Goal: Task Accomplishment & Management: Manage account settings

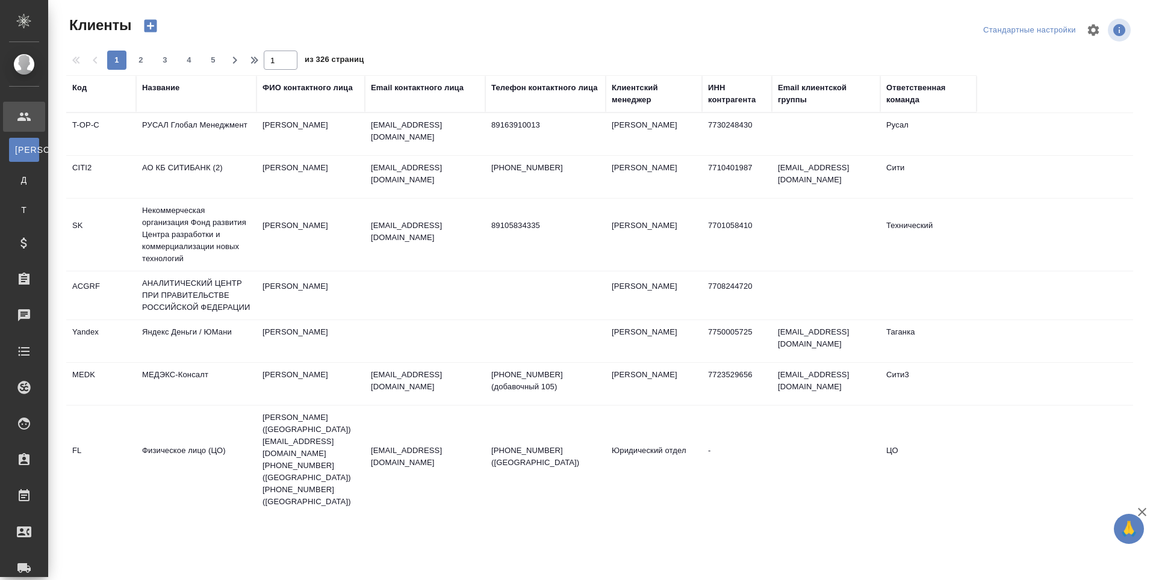
select select "RU"
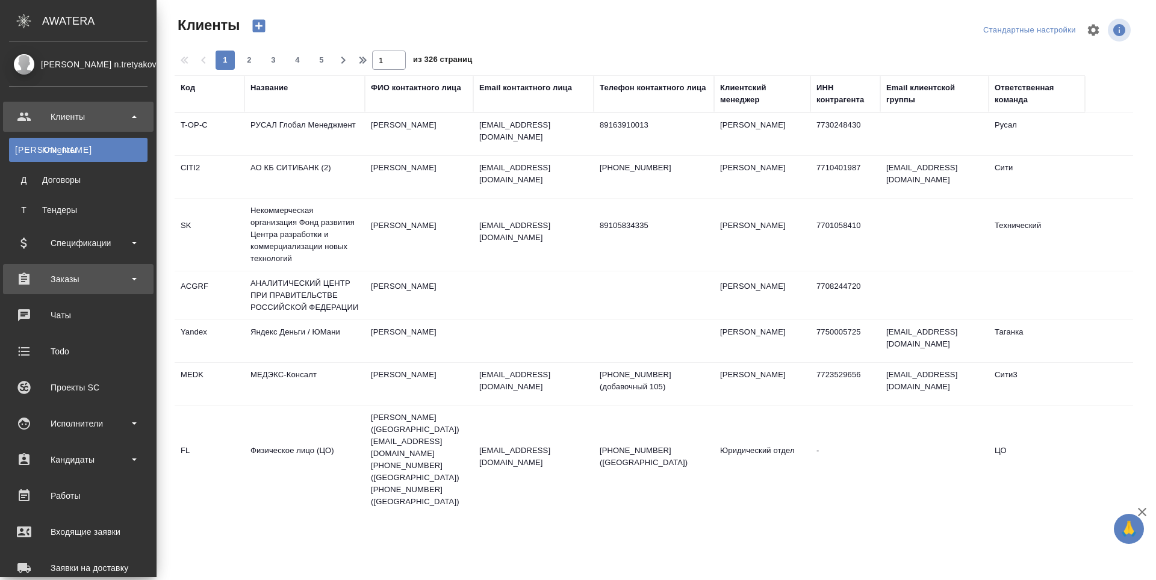
click at [37, 272] on div "Заказы" at bounding box center [78, 279] width 138 height 18
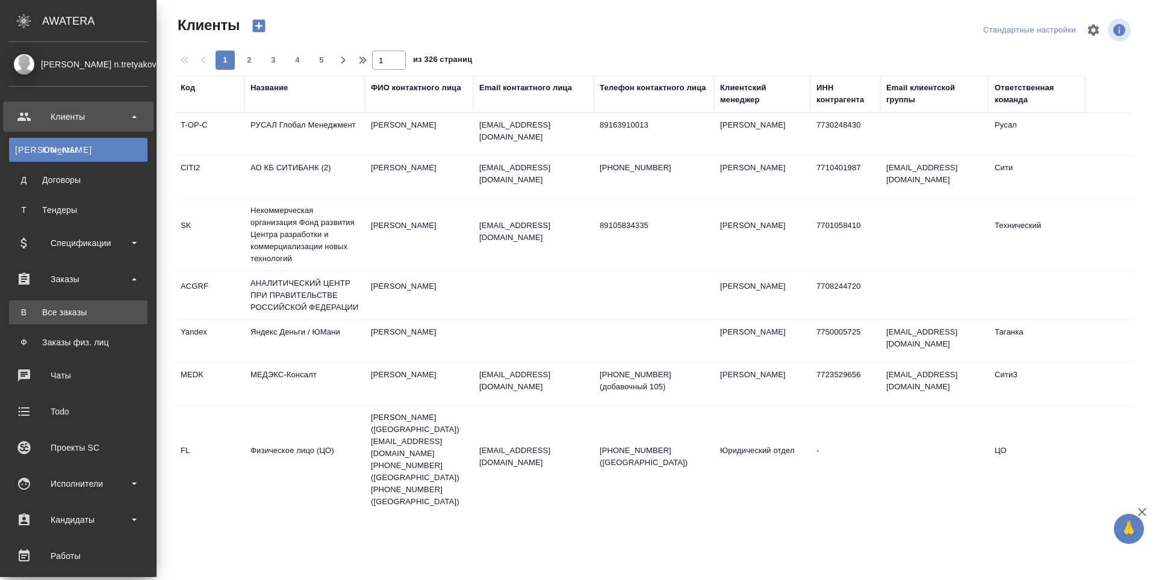
click at [31, 318] on link "В Все заказы" at bounding box center [78, 312] width 138 height 24
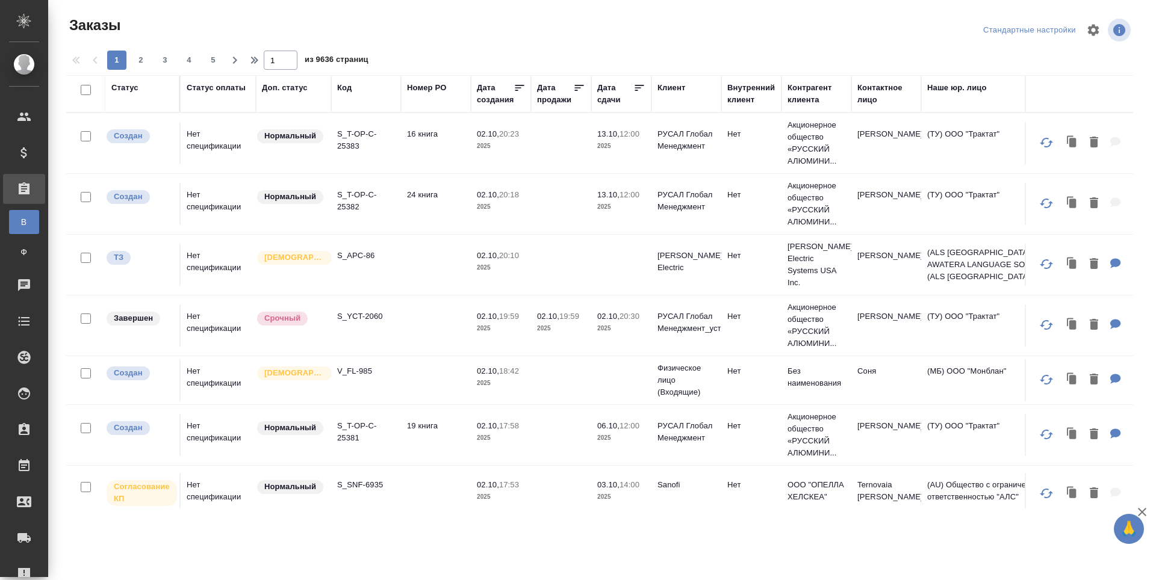
click at [350, 89] on div "Код" at bounding box center [344, 88] width 14 height 12
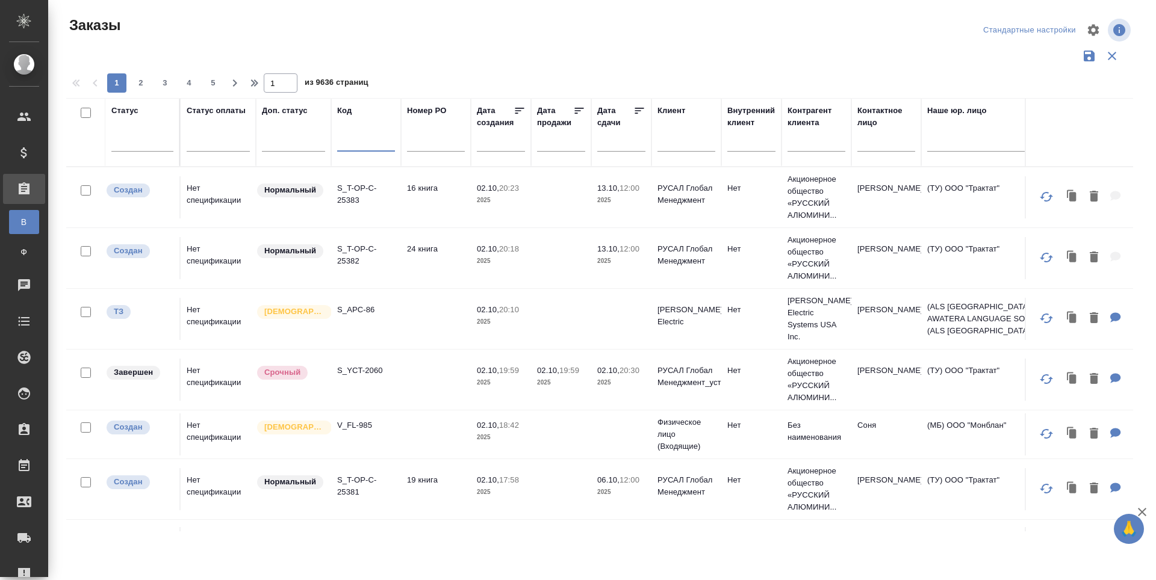
click at [353, 148] on input "text" at bounding box center [366, 144] width 58 height 15
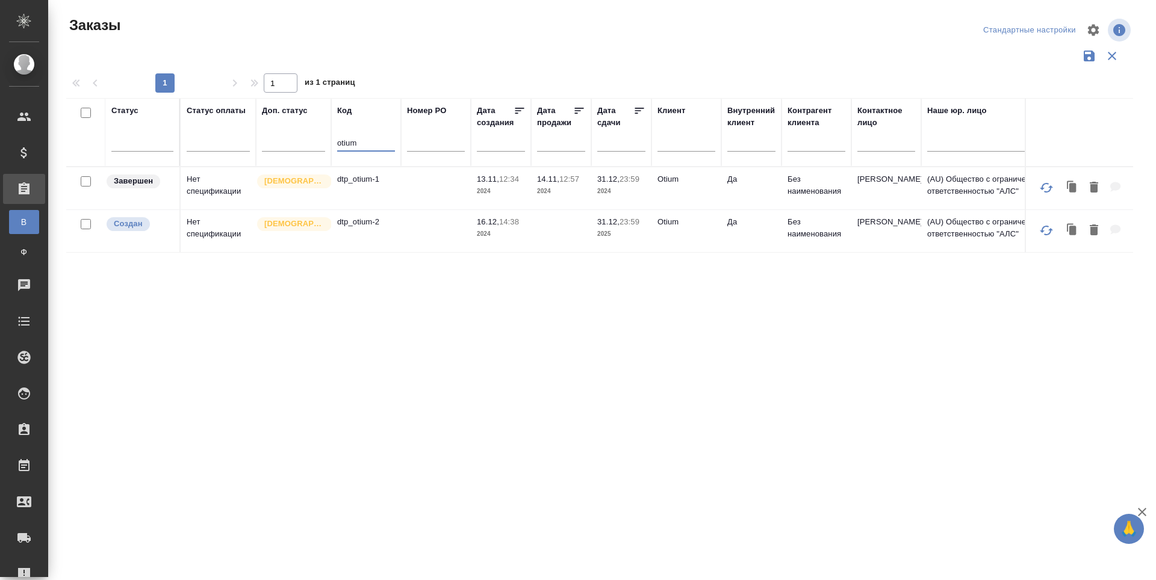
type input "otium"
click at [359, 222] on td "dtp_otium-2" at bounding box center [366, 231] width 70 height 42
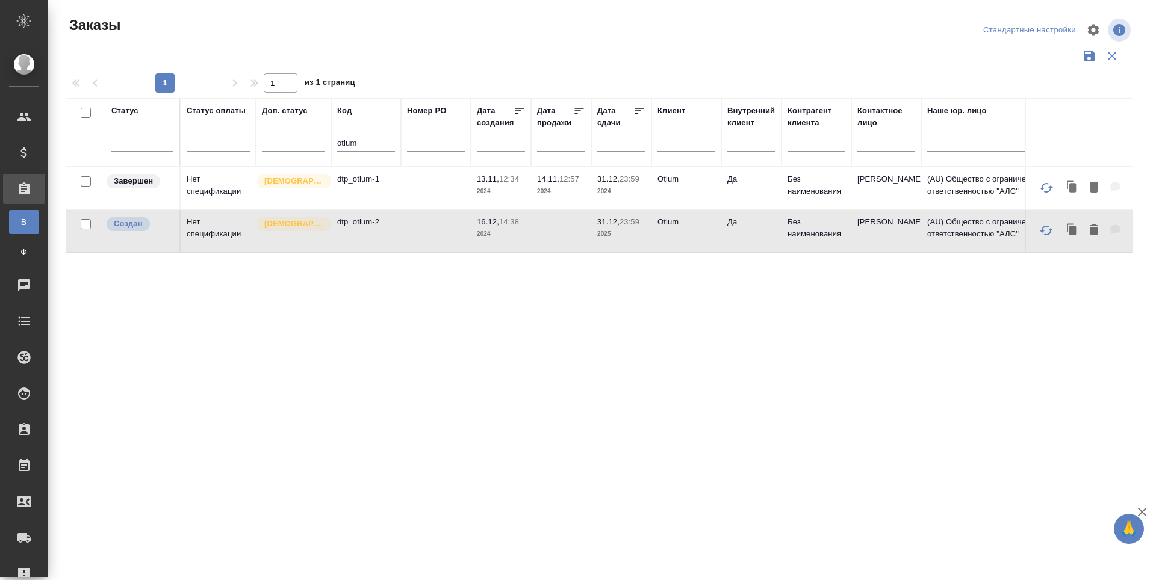
click at [359, 222] on td "dtp_otium-2" at bounding box center [366, 231] width 70 height 42
click at [360, 228] on p "dtp_otium-2" at bounding box center [366, 222] width 58 height 12
click at [361, 228] on p "dtp_otium-2" at bounding box center [366, 222] width 58 height 12
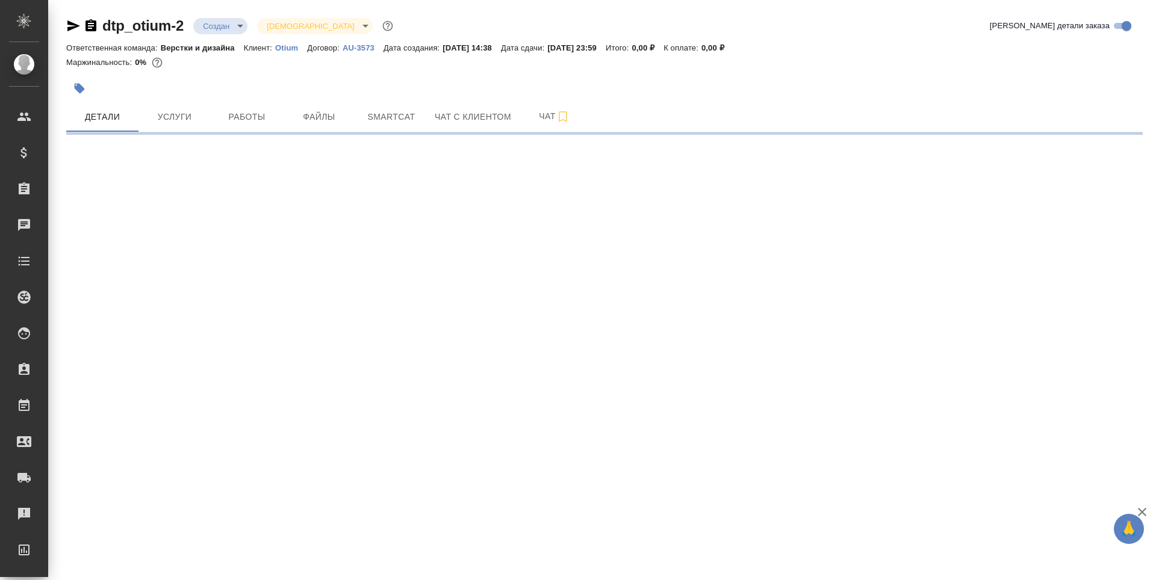
select select "RU"
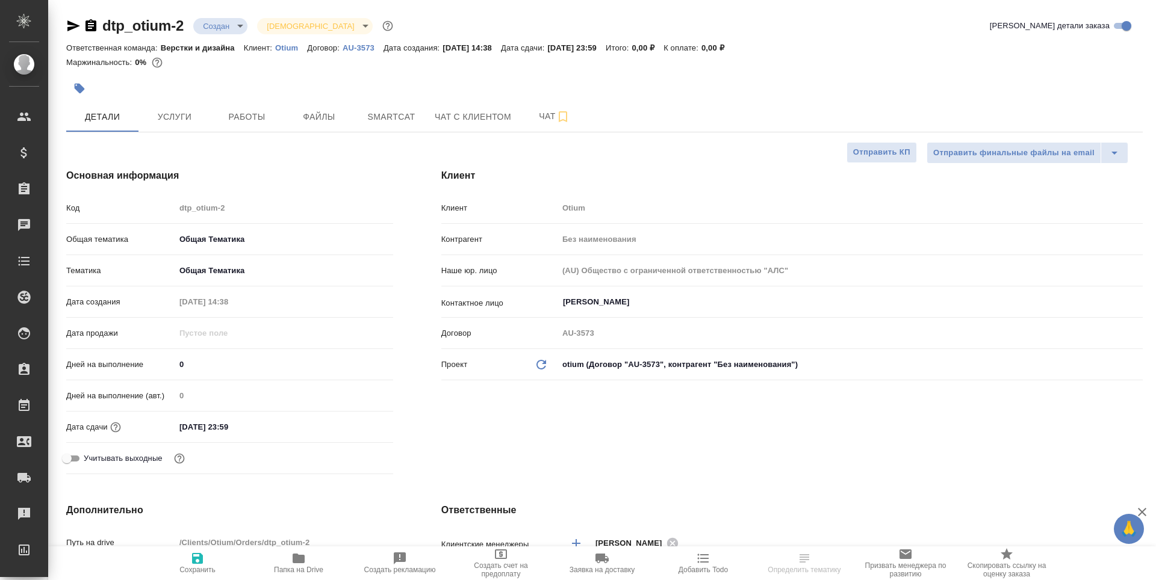
type textarea "x"
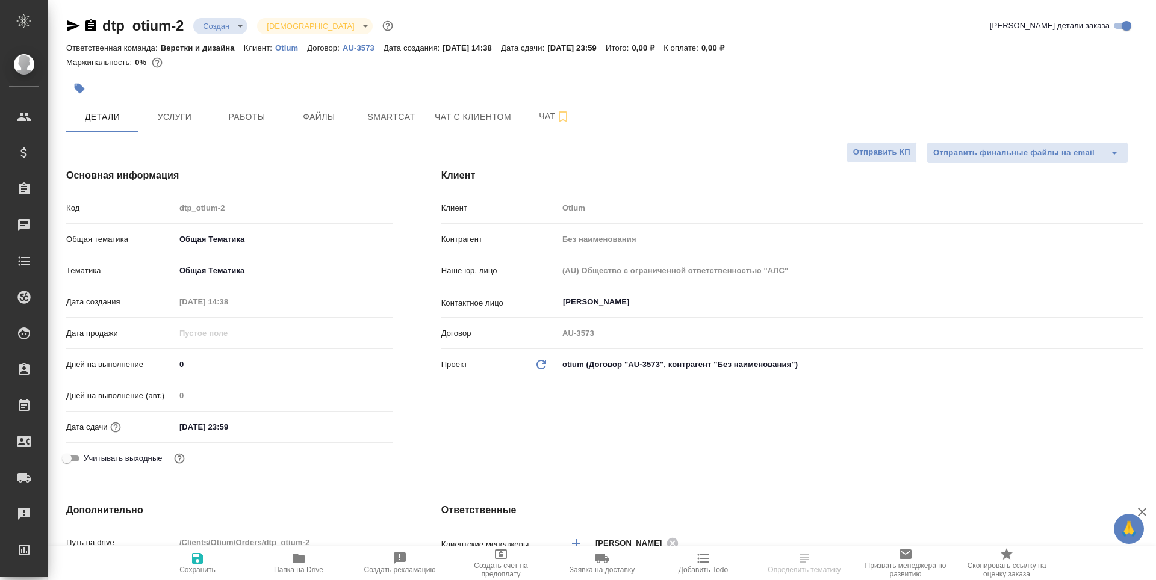
type textarea "x"
click at [238, 112] on span "Работы" at bounding box center [247, 117] width 58 height 15
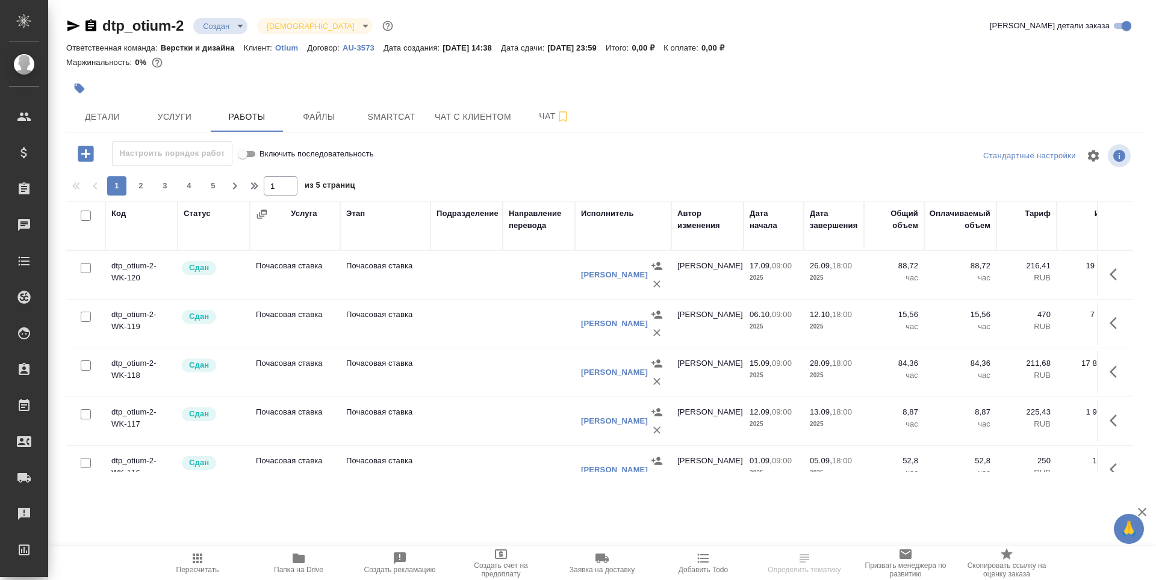
click at [87, 266] on input "checkbox" at bounding box center [86, 268] width 10 height 10
checkbox input "true"
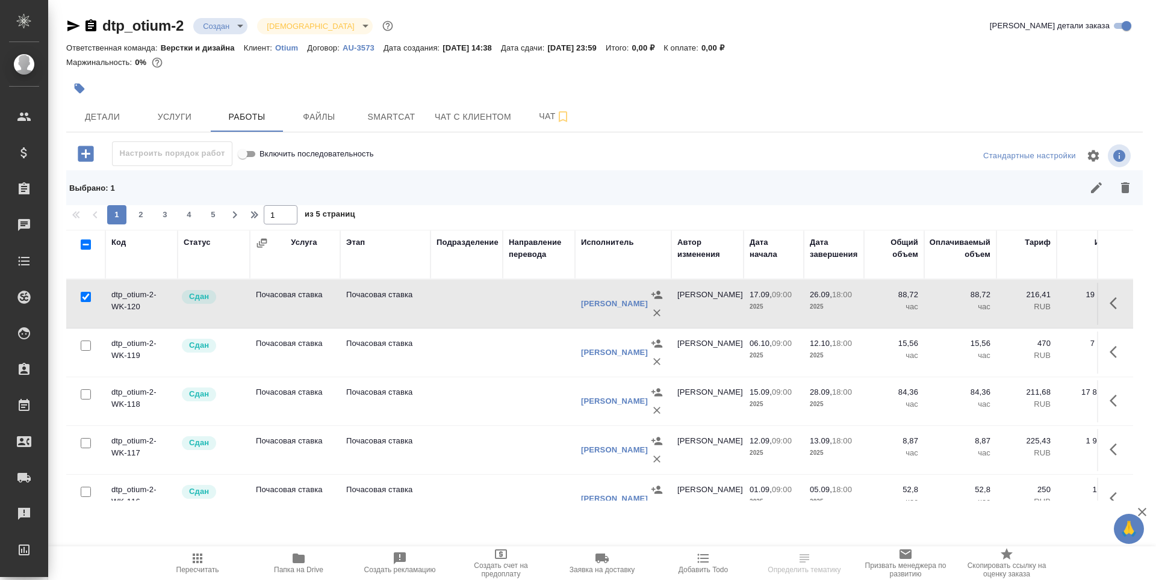
click at [1097, 305] on td at bounding box center [1115, 304] width 36 height 42
click at [1102, 305] on button "button" at bounding box center [1116, 303] width 29 height 29
click at [1045, 302] on icon "button" at bounding box center [1048, 301] width 7 height 8
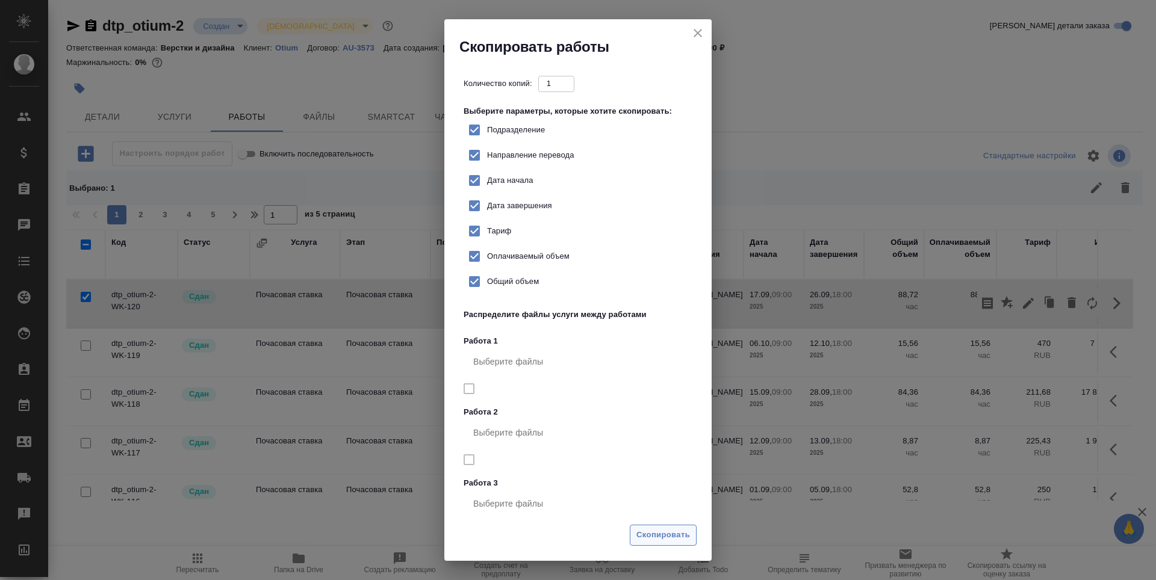
click at [663, 526] on button "Скопировать" at bounding box center [663, 535] width 67 height 21
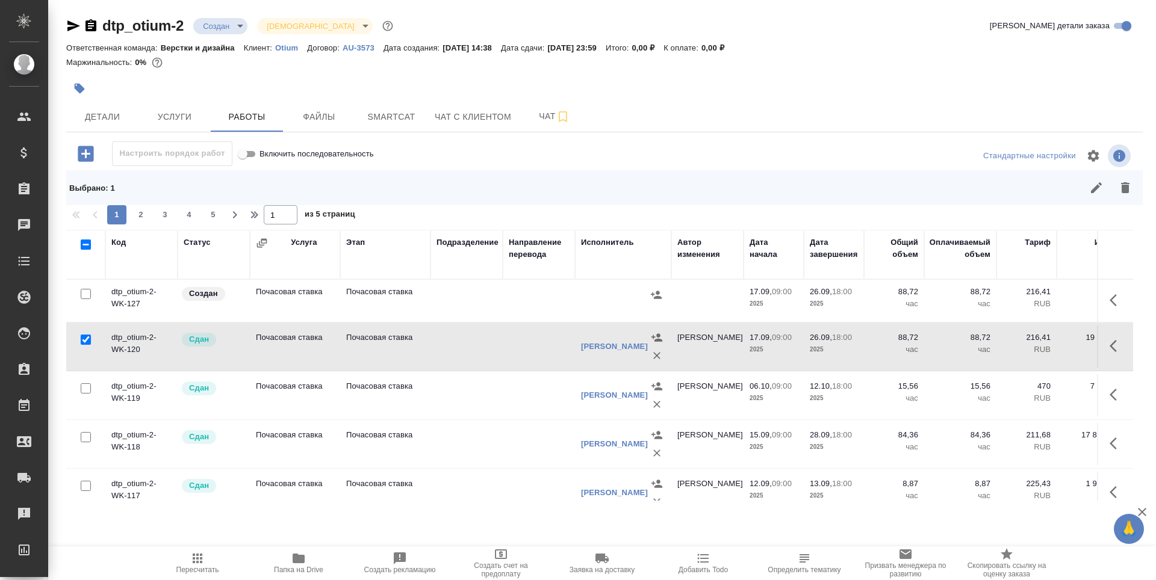
click at [160, 306] on td "dtp_otium-2-WK-127" at bounding box center [141, 301] width 72 height 42
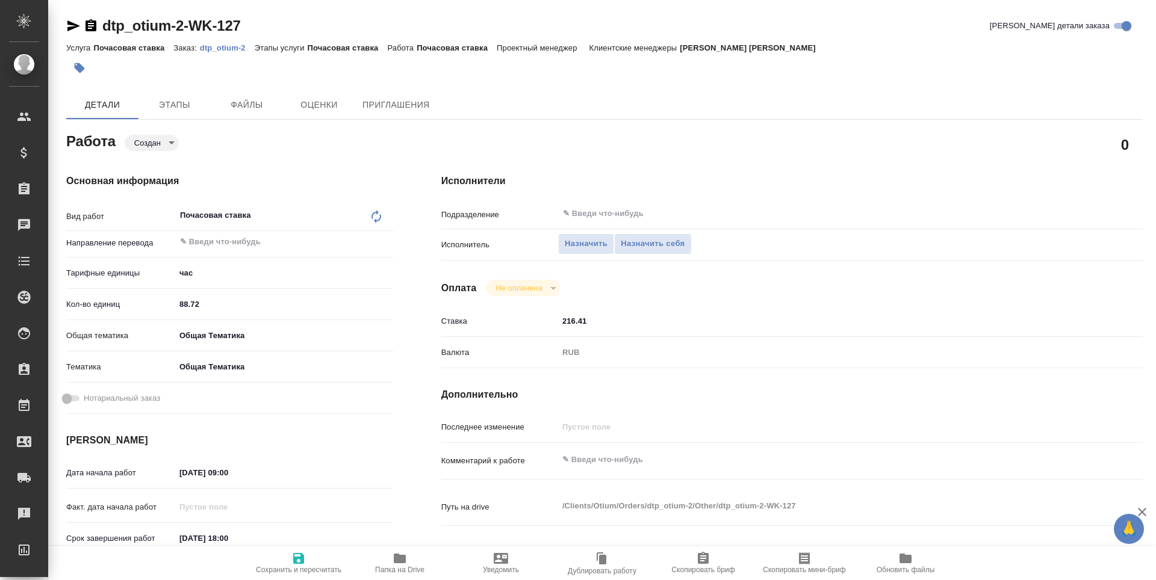
type textarea "x"
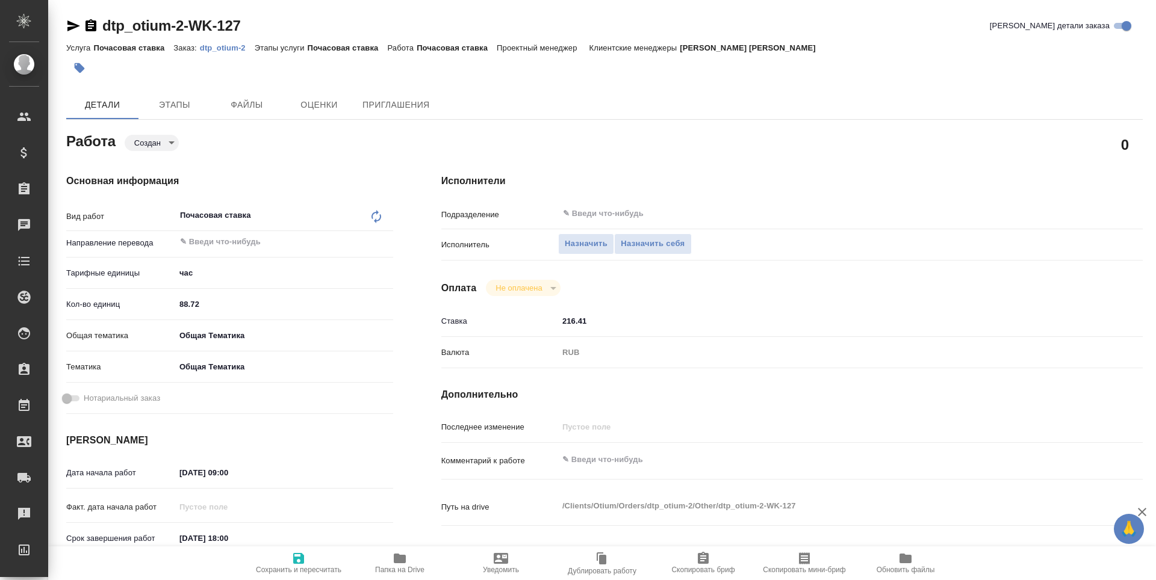
type textarea "x"
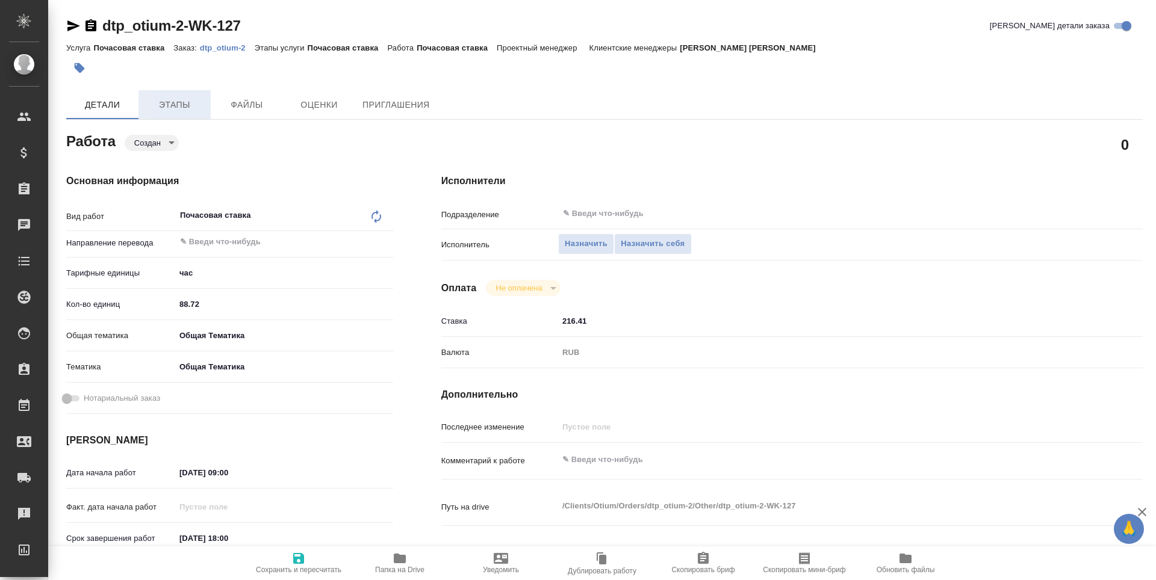
type textarea "x"
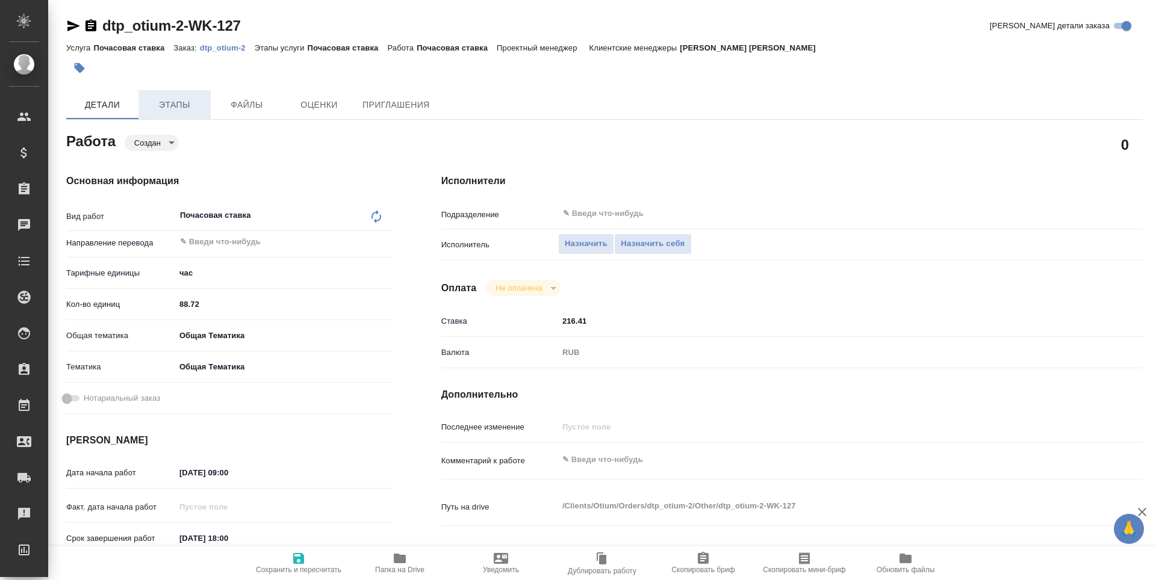
click at [173, 109] on span "Этапы" at bounding box center [175, 105] width 58 height 15
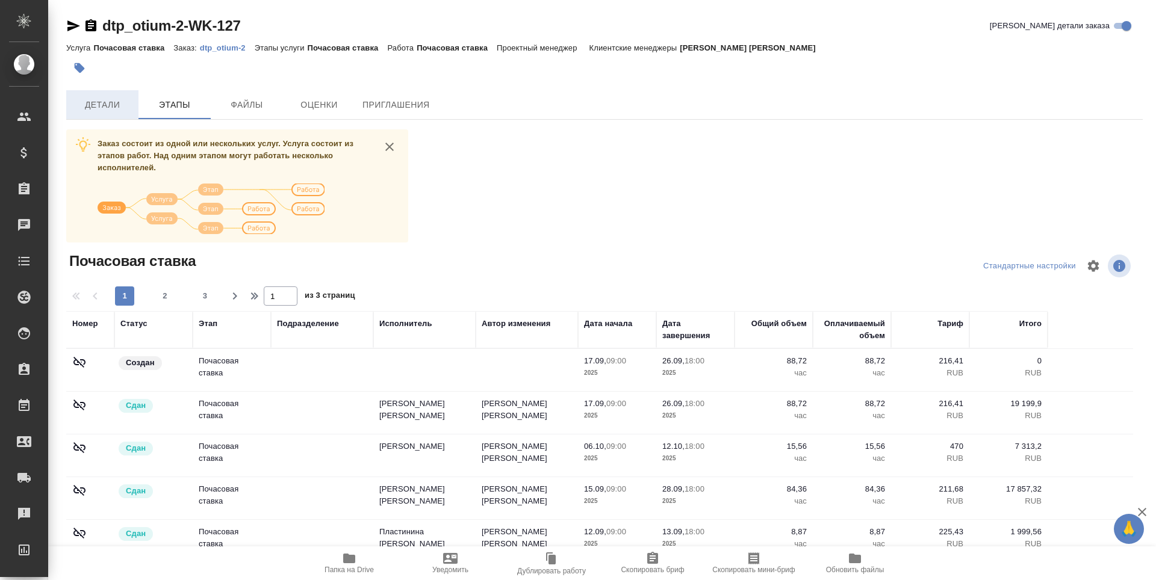
click at [95, 111] on span "Детали" at bounding box center [102, 105] width 58 height 15
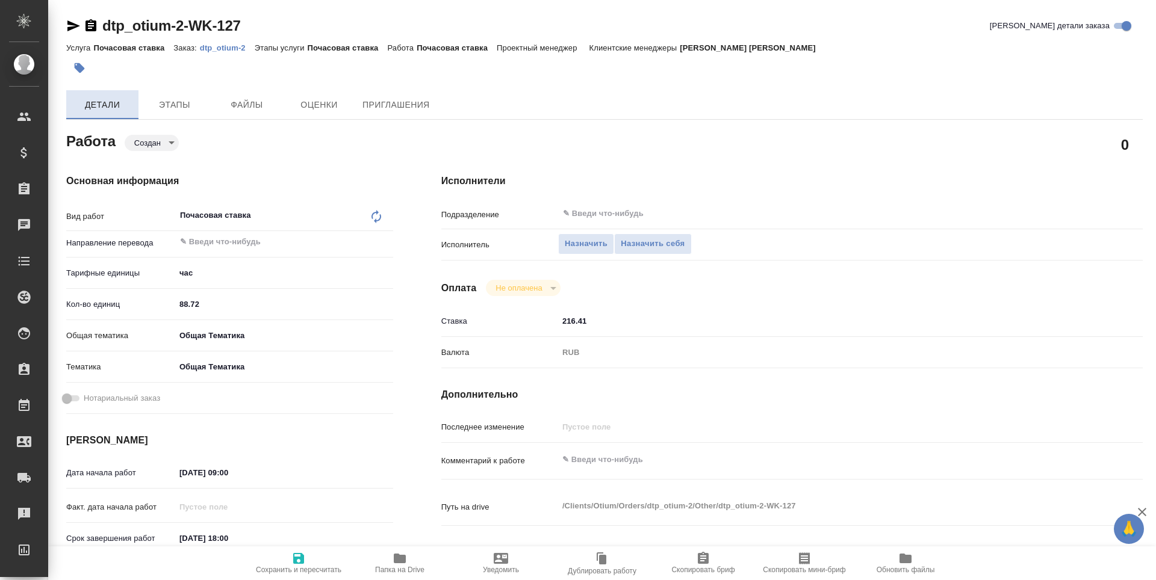
type textarea "x"
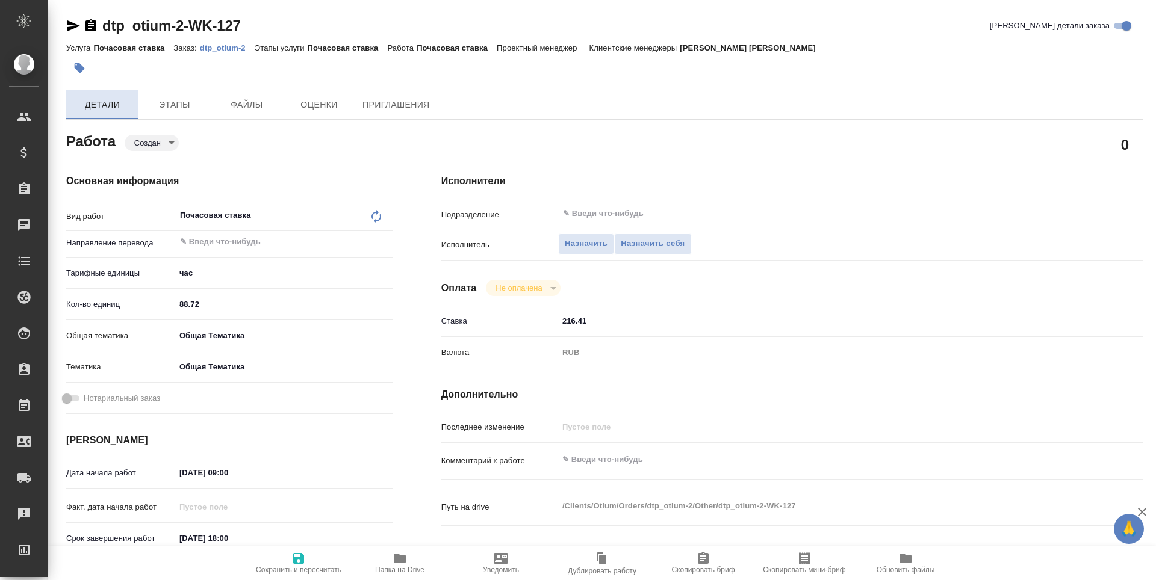
type textarea "x"
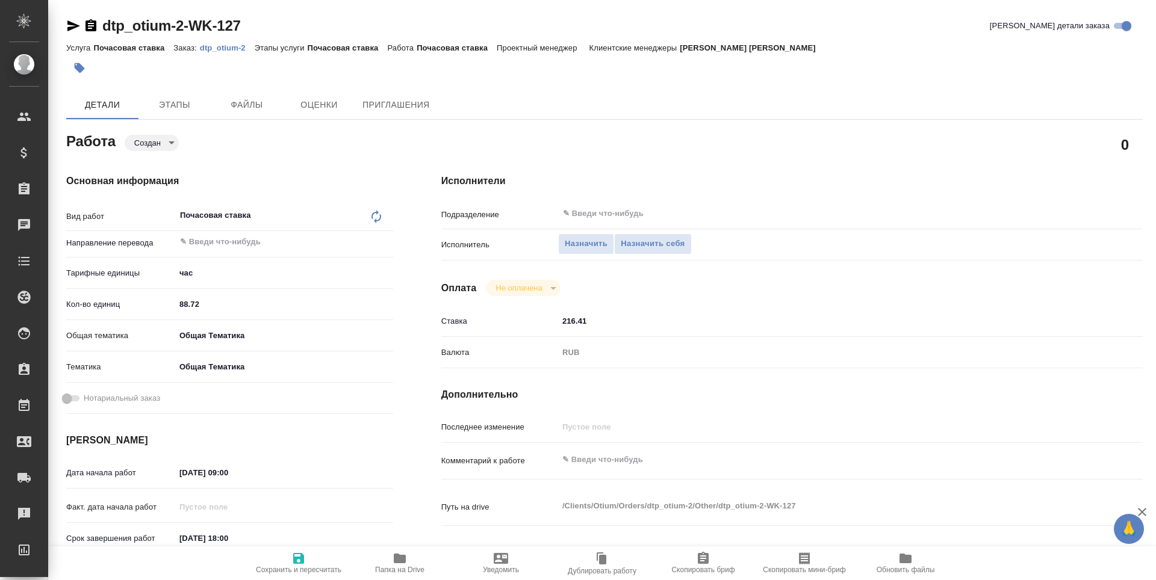
type textarea "x"
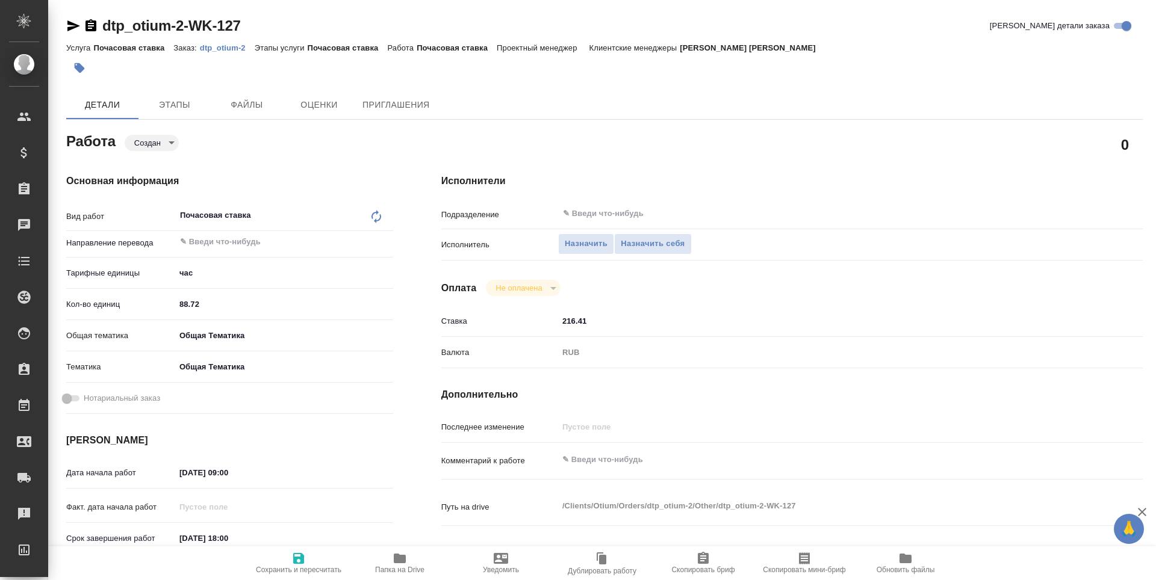
click at [207, 303] on input "88.72" at bounding box center [284, 304] width 218 height 17
type input "88.7"
type textarea "x"
type input "88"
type textarea "x"
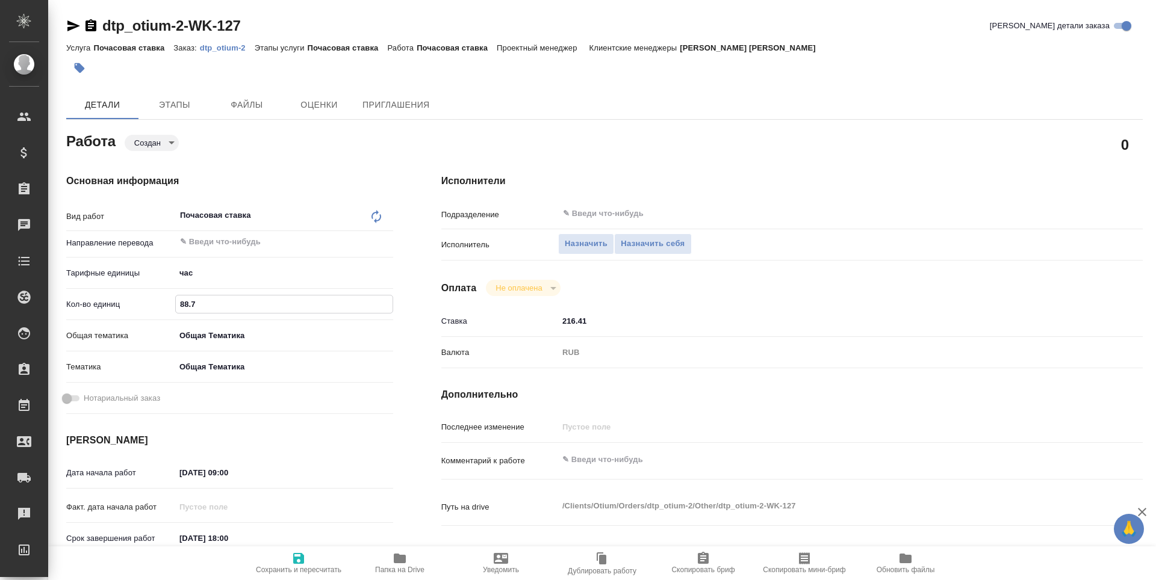
type textarea "x"
type input "8"
type textarea "x"
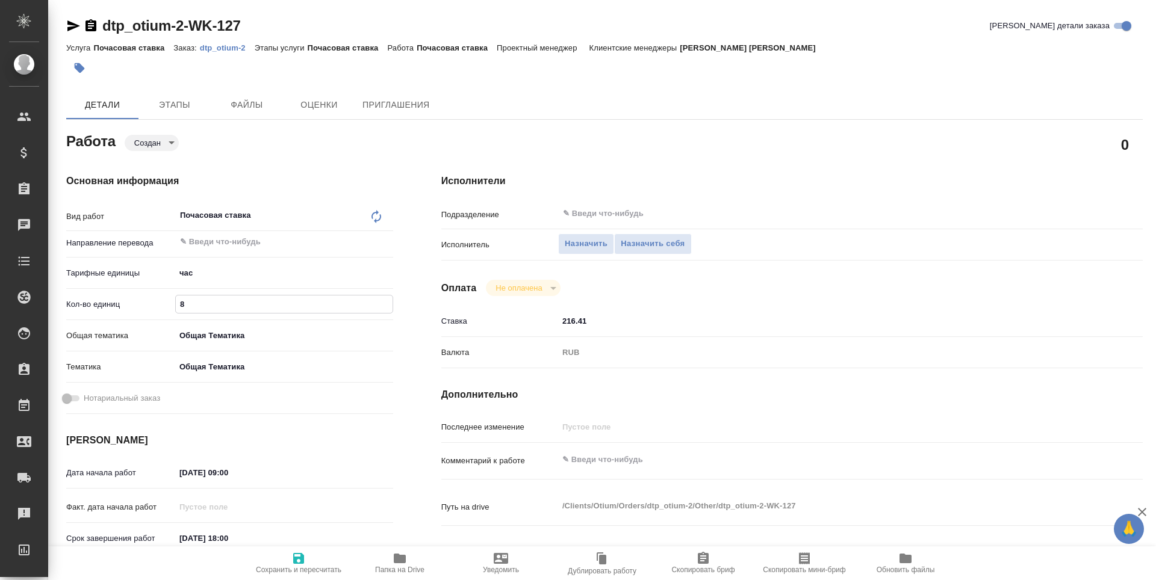
type textarea "x"
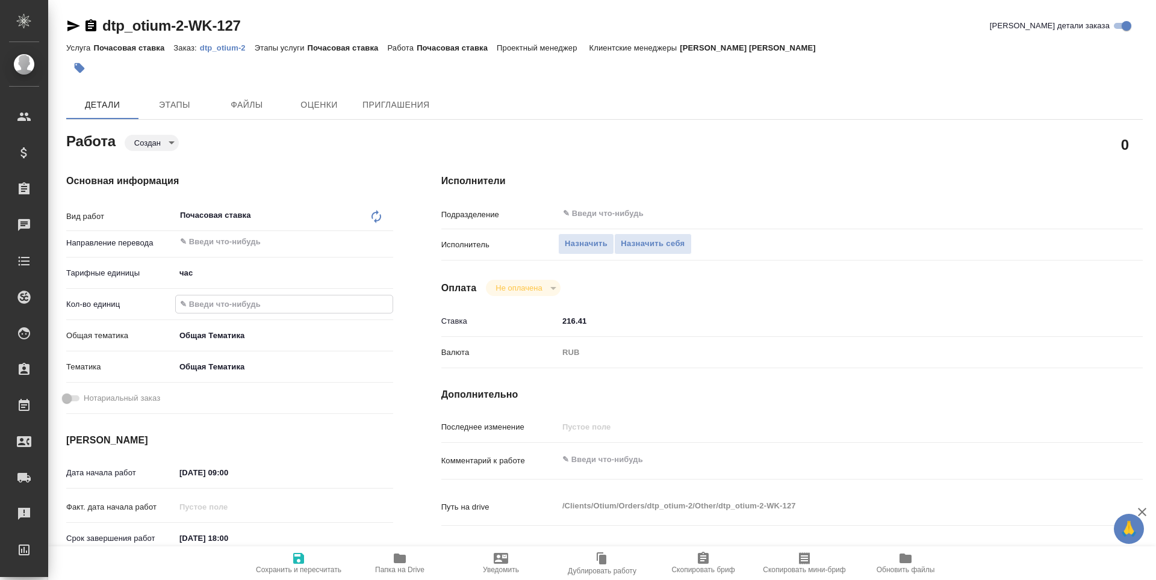
type textarea "x"
type input "9"
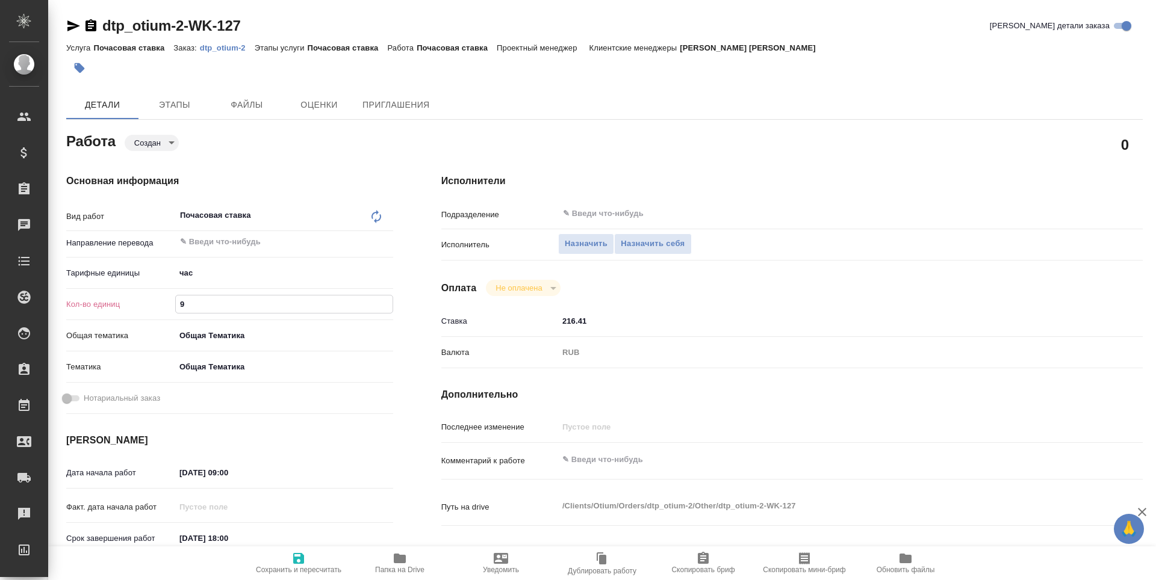
type textarea "x"
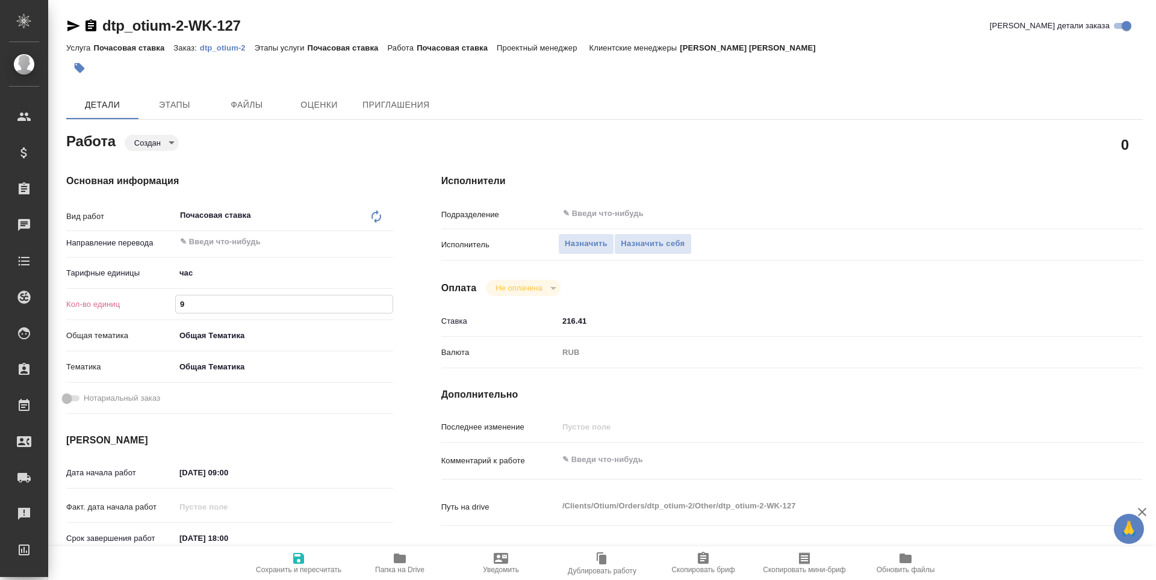
type input "97"
type textarea "x"
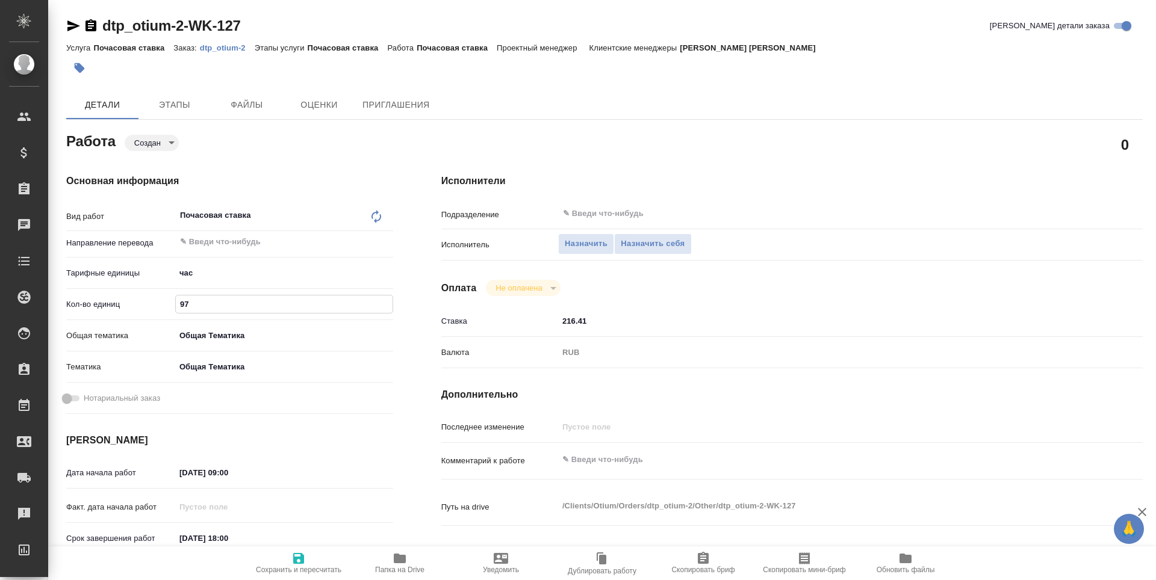
type textarea "x"
type input "97.8"
type textarea "x"
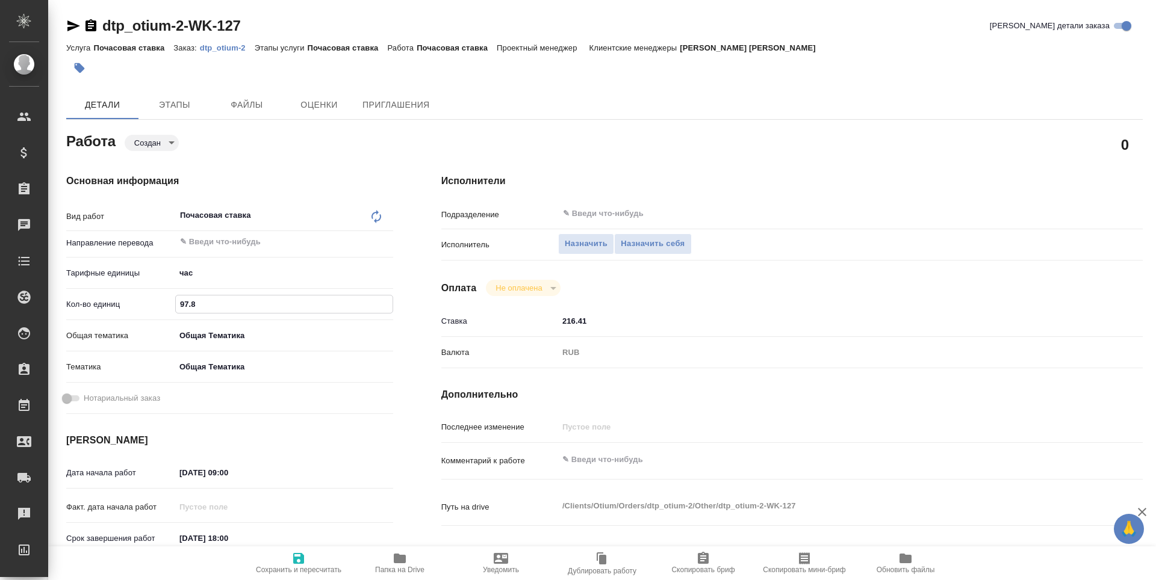
type textarea "x"
type input "97.82"
type textarea "x"
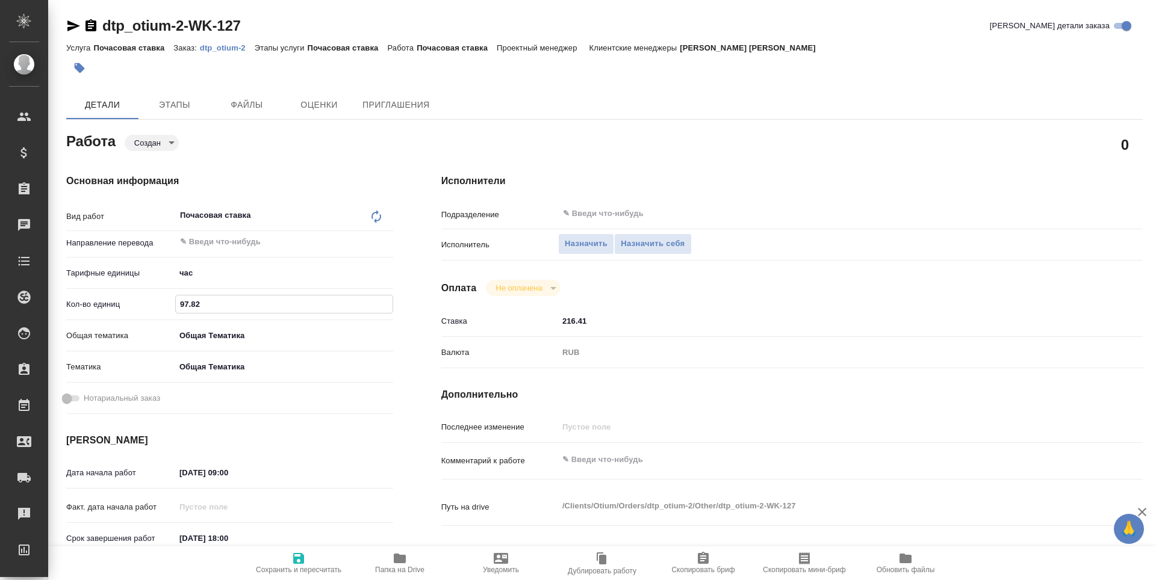
type textarea "x"
type input "97.82"
click at [294, 562] on icon "button" at bounding box center [298, 558] width 11 height 11
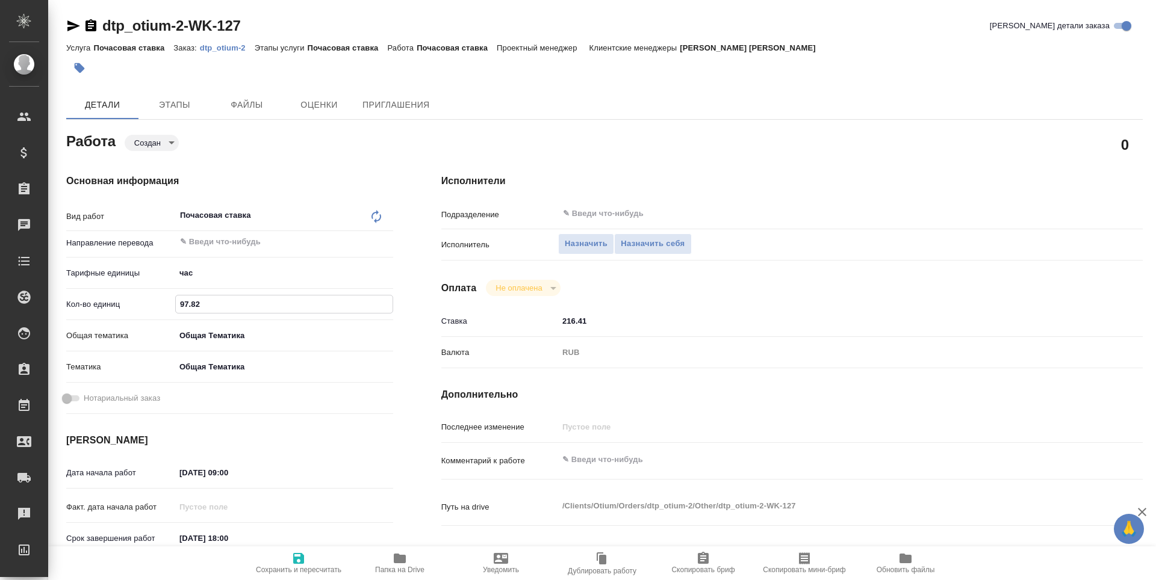
type textarea "x"
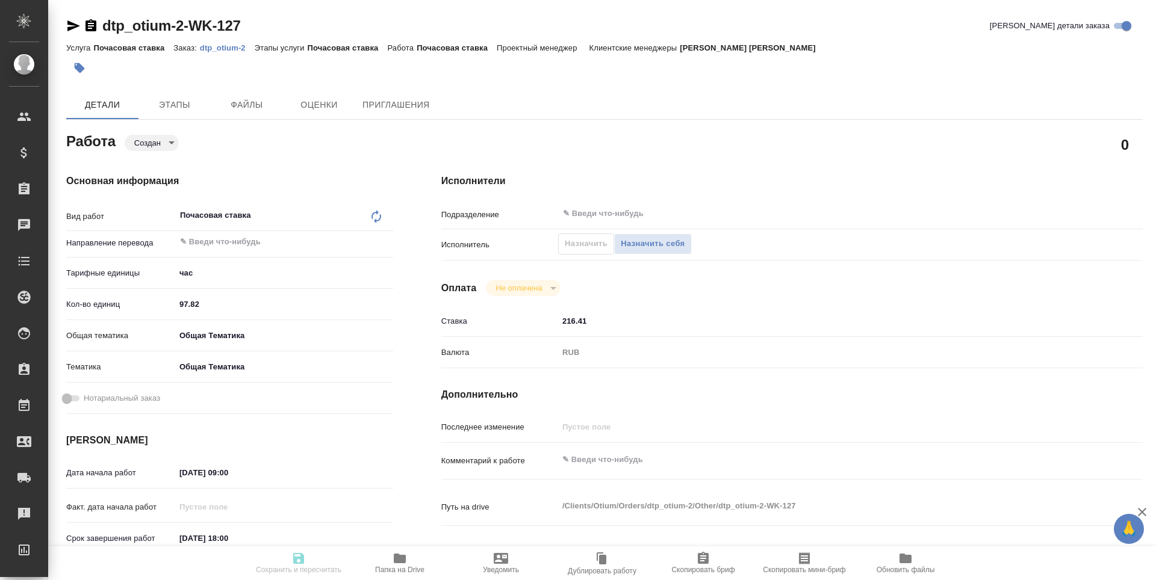
type textarea "x"
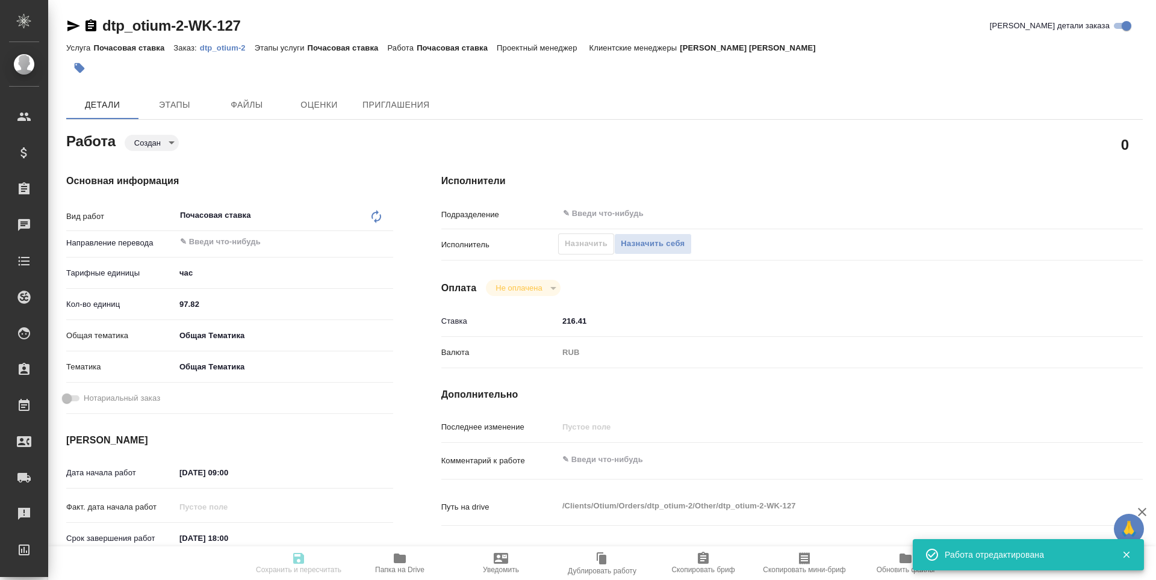
type textarea "x"
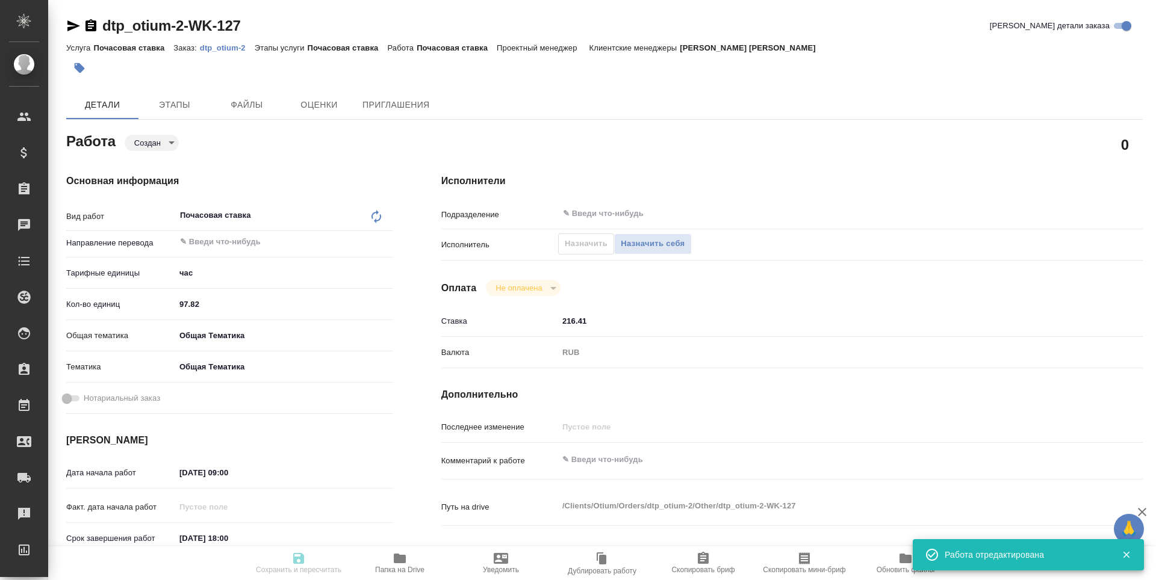
type input "created"
type textarea "Почасовая ставка"
type textarea "x"
type input "5a8b1489cc6b4906c91bfd93"
type input "97.82"
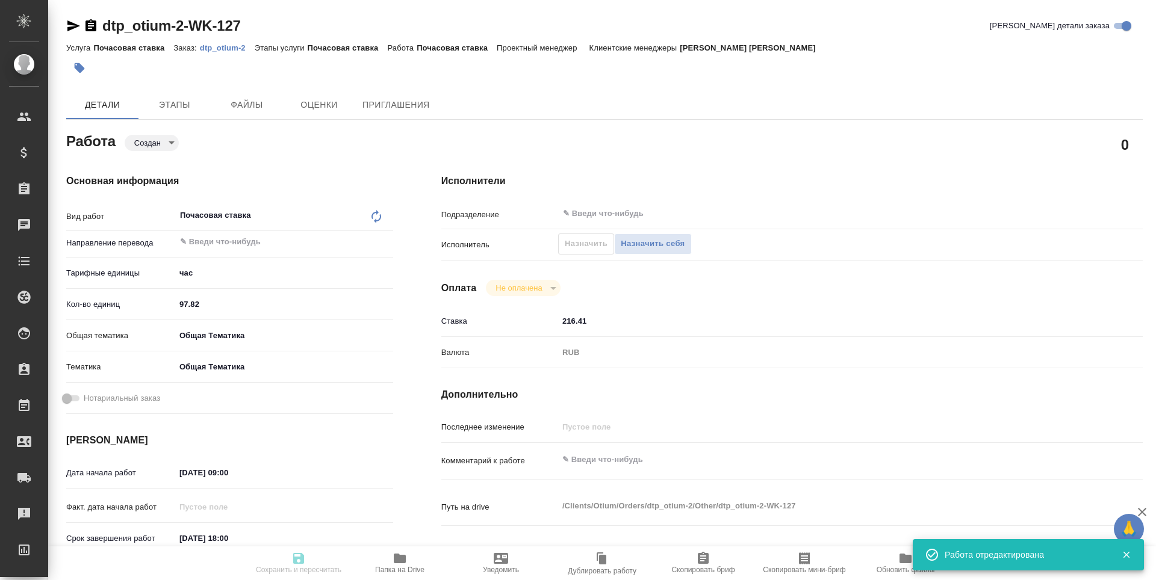
type input "obtem"
type input "6012b1ca196b0e5c9229a120"
type input "17.09.2025 09:00"
type input "26.09.2025 18:00"
type input "12.10.2025 18:00"
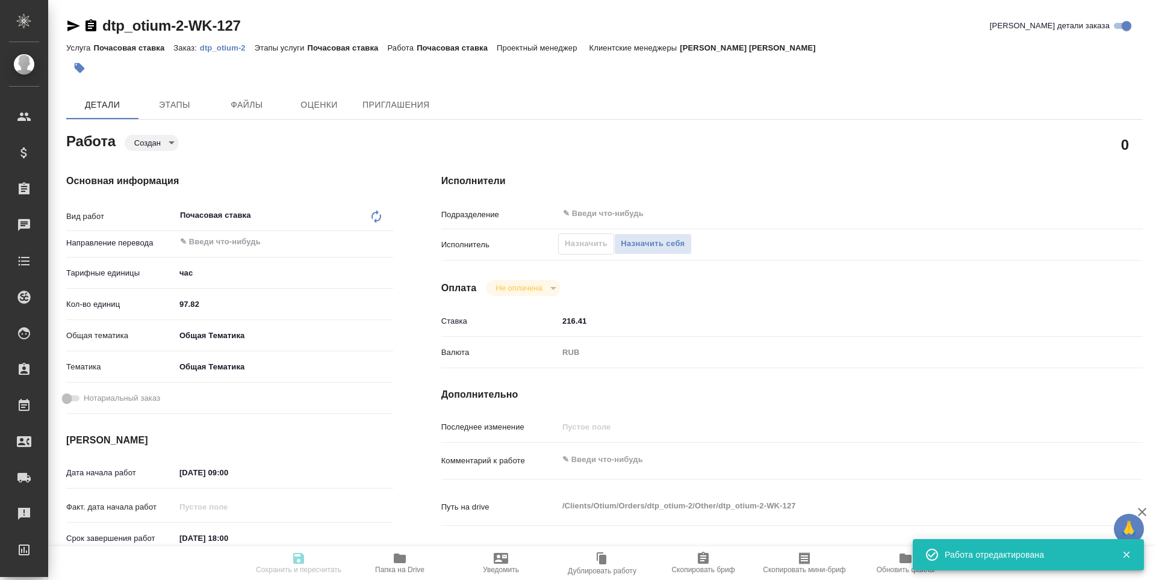
type input "notPayed"
type input "216.41"
type input "RUB"
type input "[PERSON_NAME]"
type textarea "x"
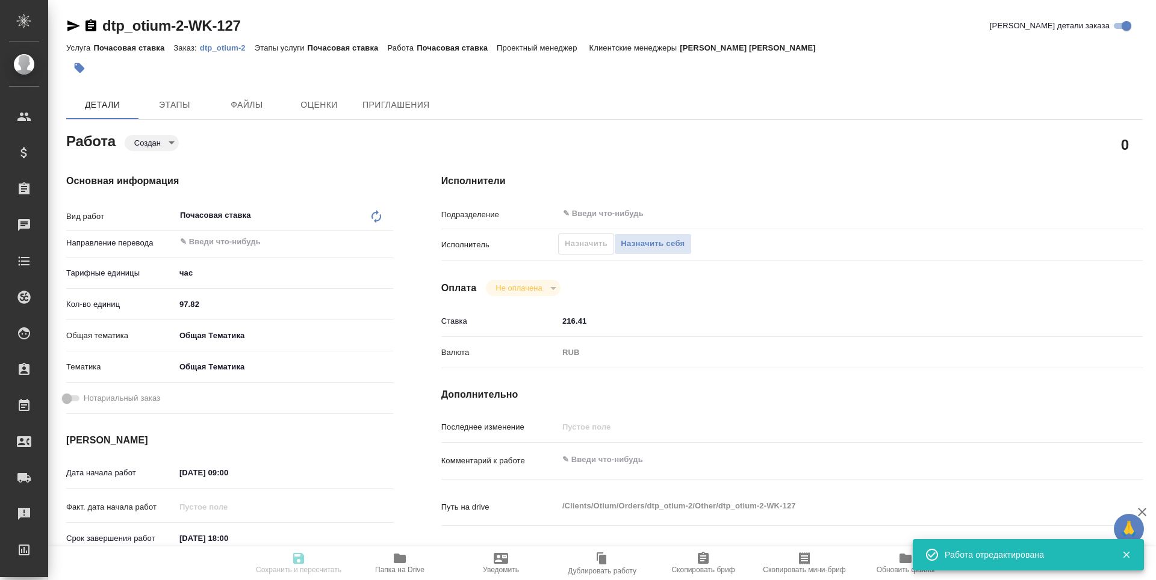
type textarea "/Clients/Оtium/Orders/dtp_otium-2/Other/dtp_otium-2-WK-127"
type textarea "x"
type input "dtp_otium-2"
type input "Почасовая ставка"
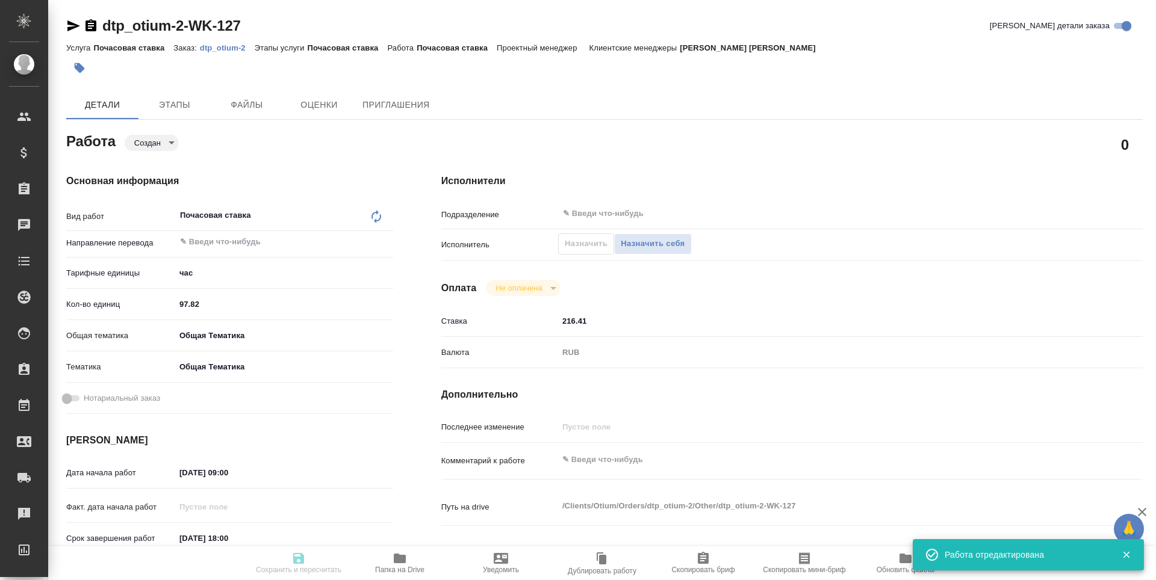
type input "Гостев Юрий"
type input "/Clients/Оtium/Orders/dtp_otium-2"
type textarea "x"
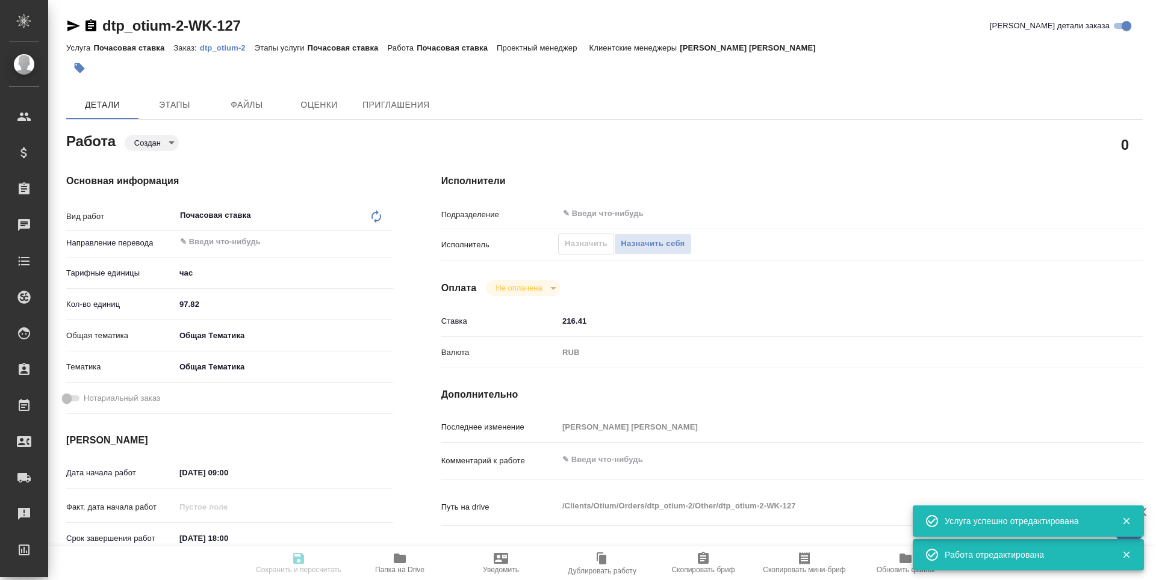
type textarea "x"
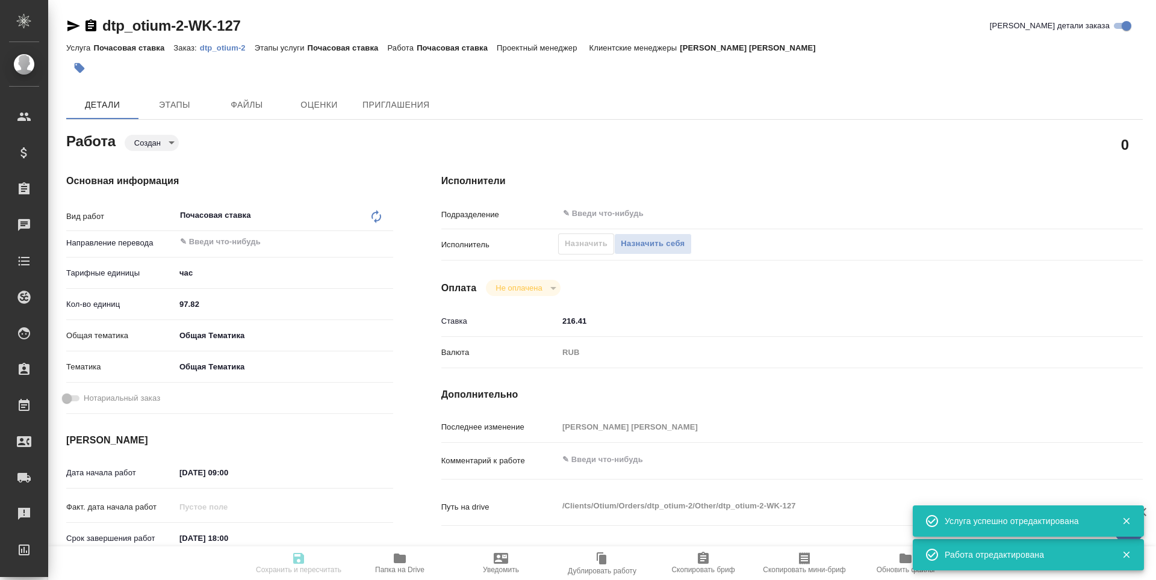
type textarea "x"
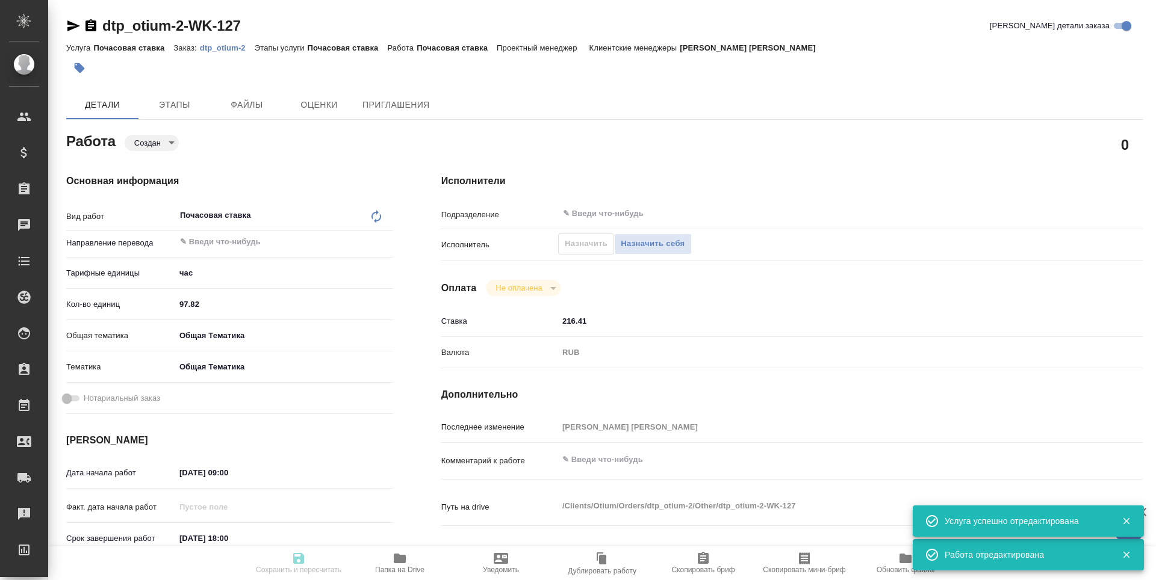
type textarea "x"
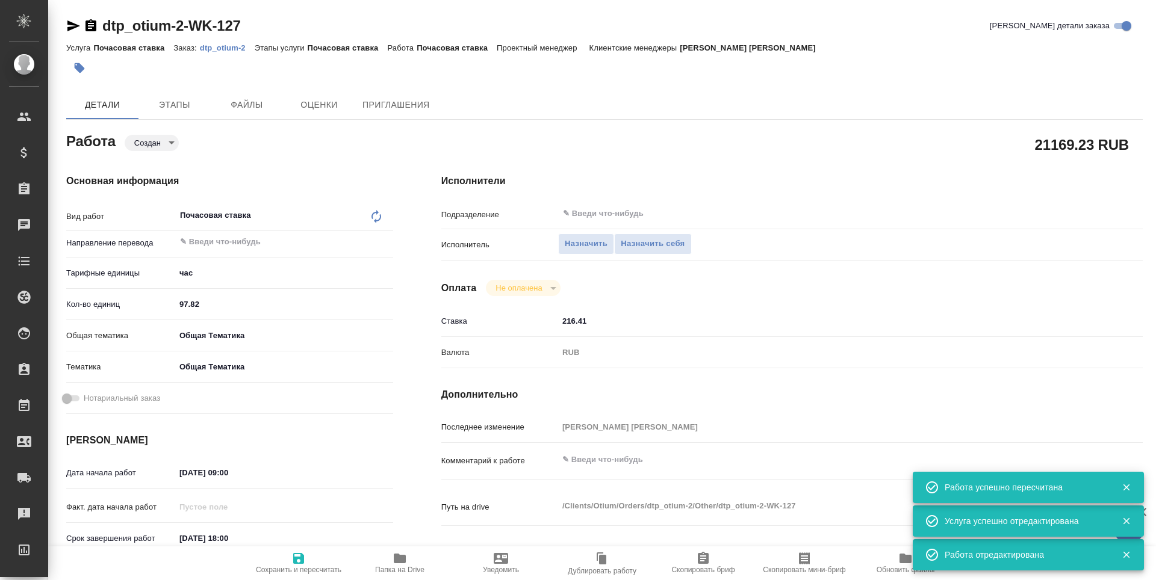
type input "created"
type textarea "Почасовая ставка"
type textarea "x"
type input "5a8b1489cc6b4906c91bfd93"
type input "97.82"
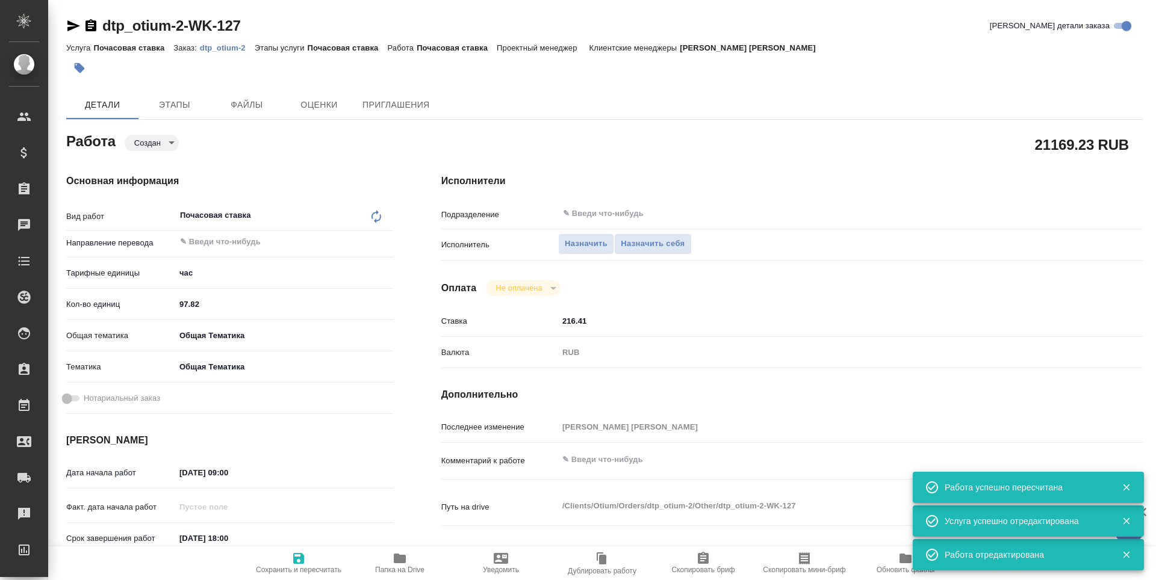
type input "obtem"
type input "6012b1ca196b0e5c9229a120"
type input "17.09.2025 09:00"
type input "26.09.2025 18:00"
type input "12.10.2025 18:00"
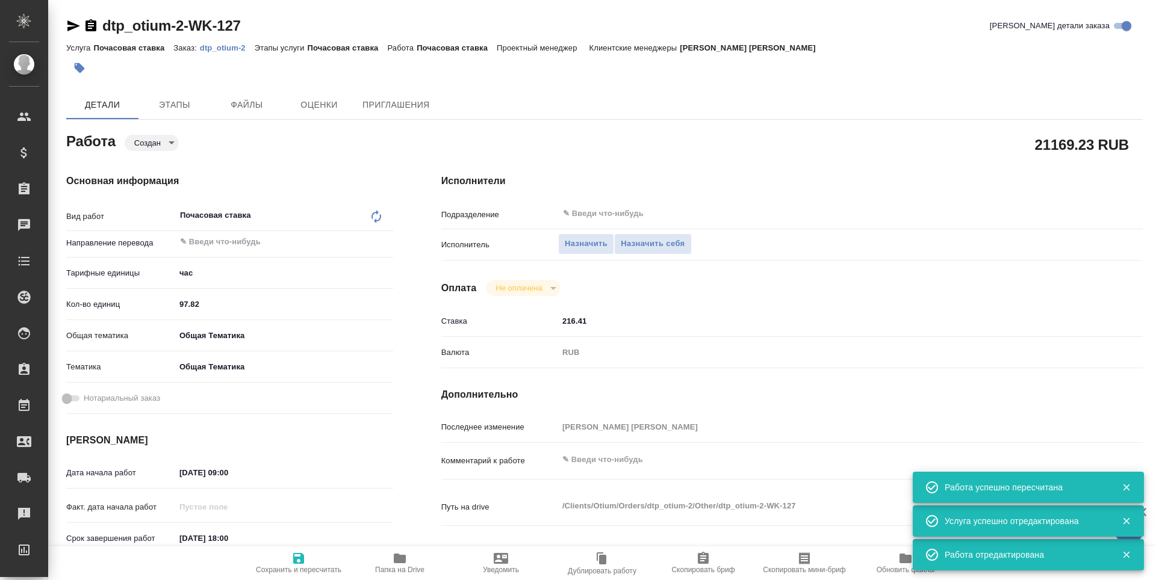
type input "notPayed"
type input "216.41"
type input "RUB"
type input "[PERSON_NAME]"
type textarea "x"
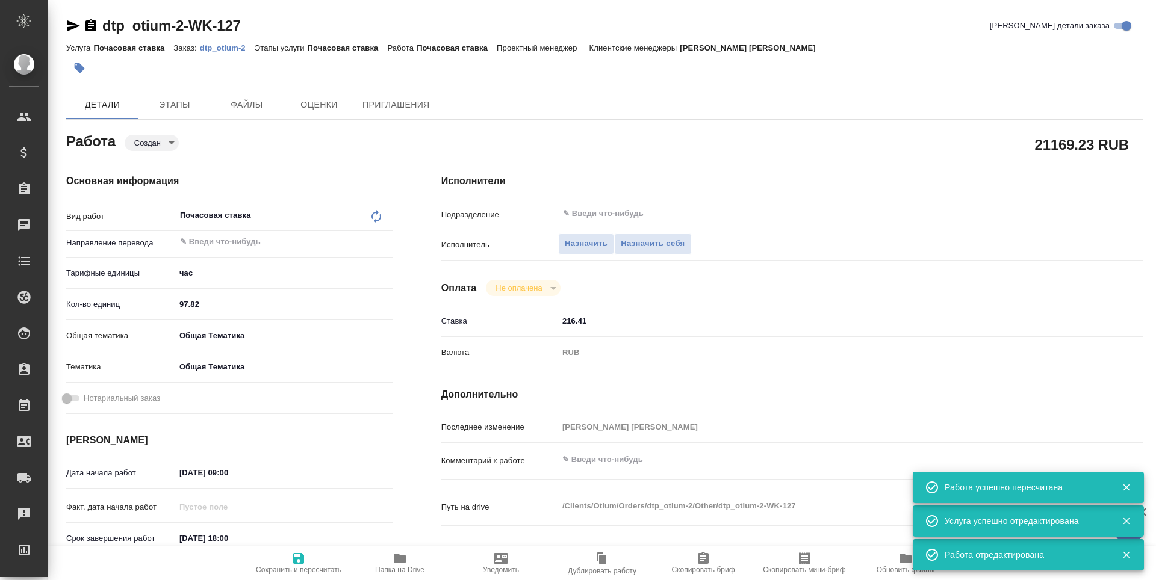
type textarea "/Clients/Оtium/Orders/dtp_otium-2/Other/dtp_otium-2-WK-127"
type textarea "x"
type input "dtp_otium-2"
type input "Почасовая ставка"
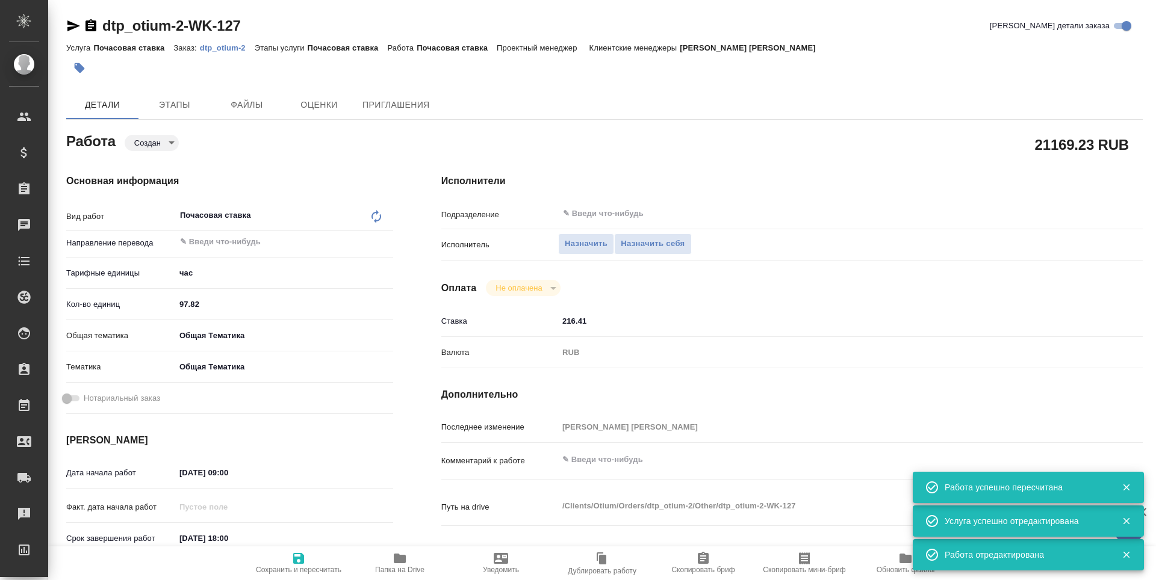
type input "Гостев Юрий"
type input "/Clients/Оtium/Orders/dtp_otium-2"
type textarea "x"
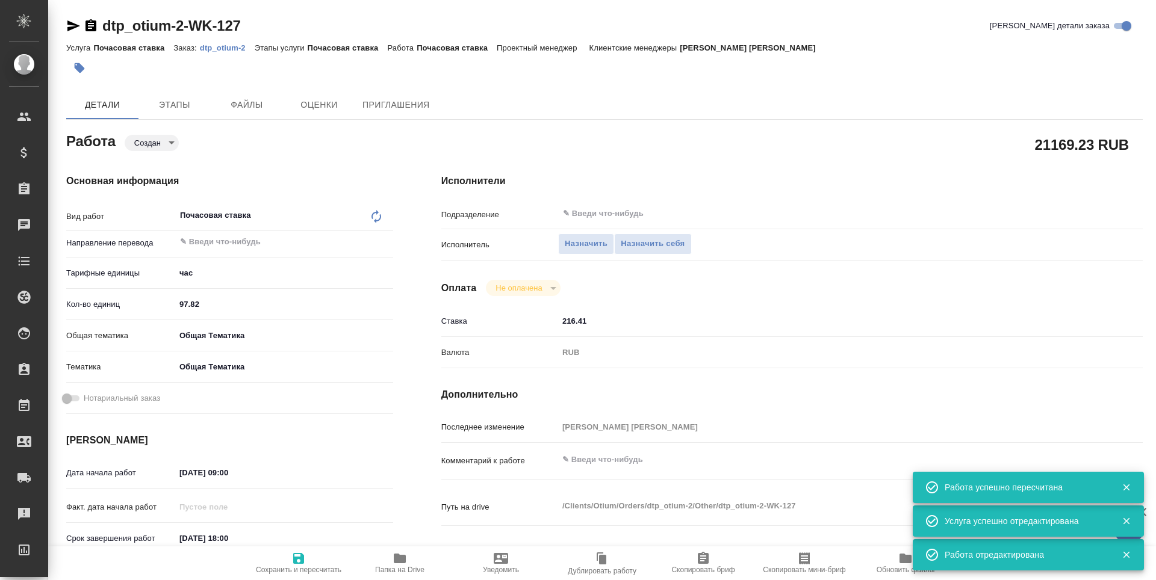
type textarea "x"
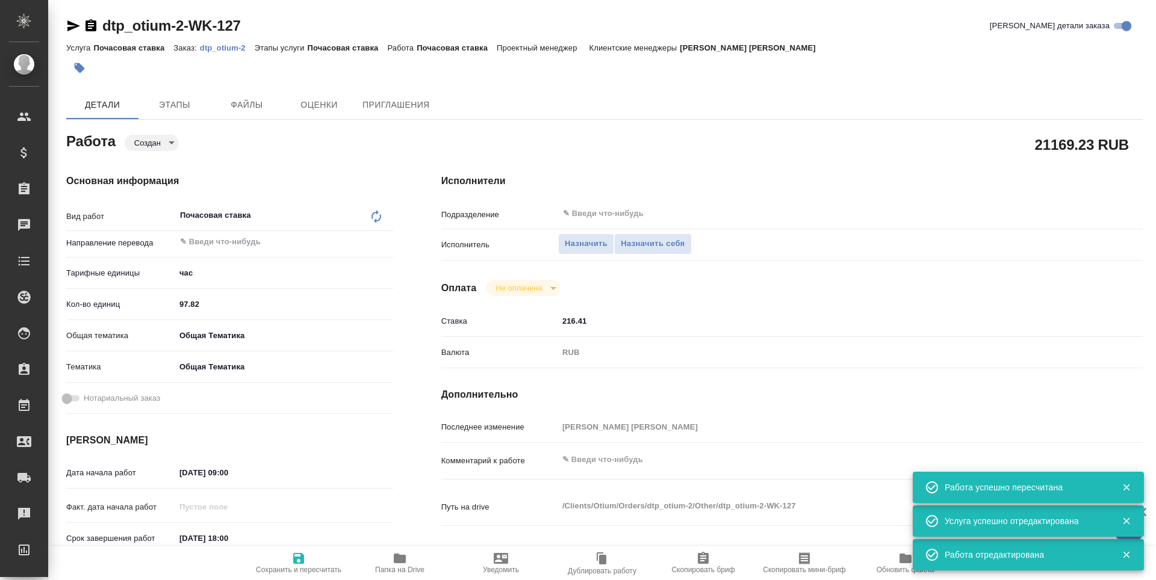
type textarea "x"
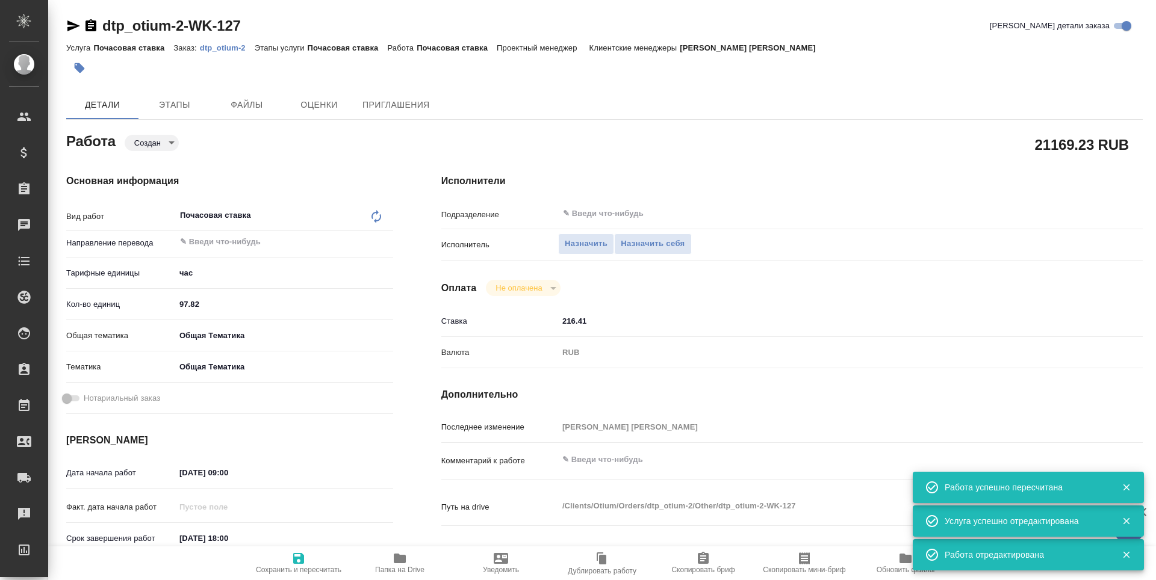
type textarea "x"
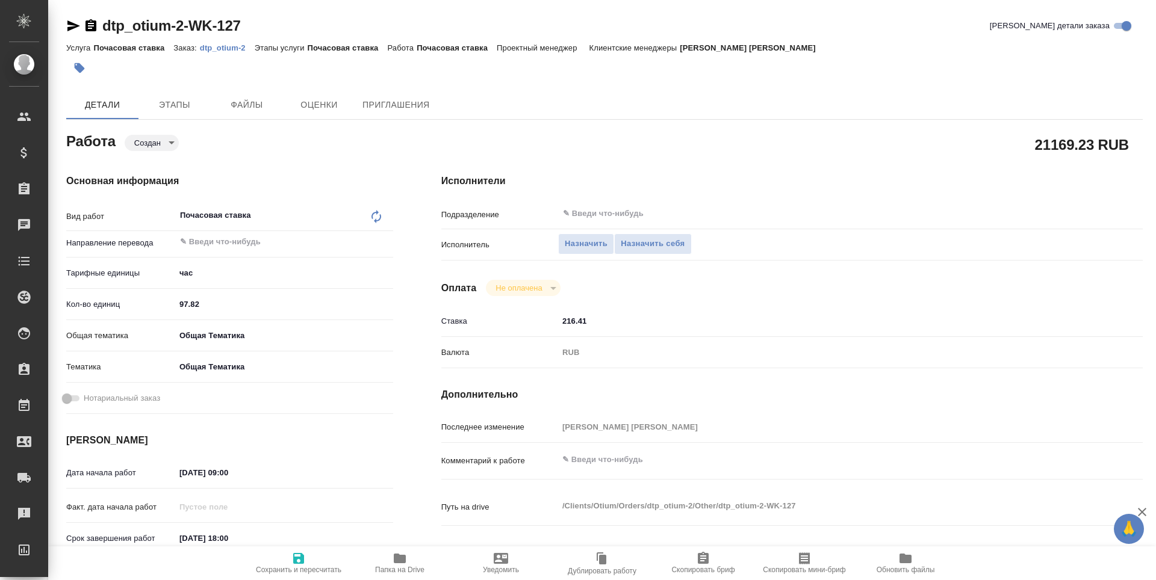
click at [188, 473] on input "17.09.2025 09:00" at bounding box center [227, 472] width 105 height 17
type input "10.92.0250 90:0_"
type textarea "x"
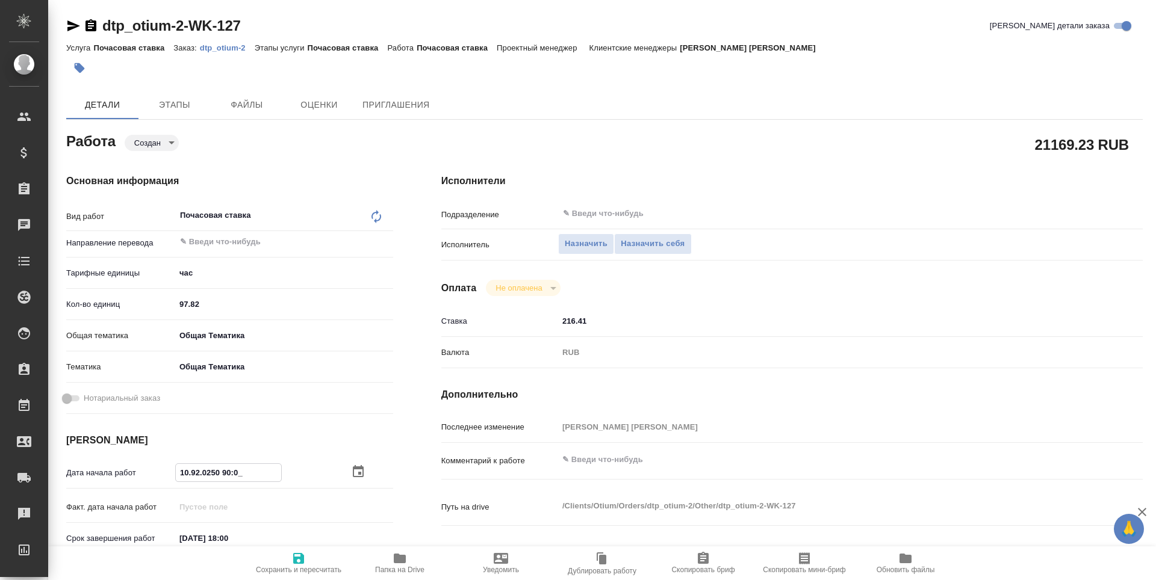
type textarea "x"
type input "14.09.2025 09:00"
type textarea "x"
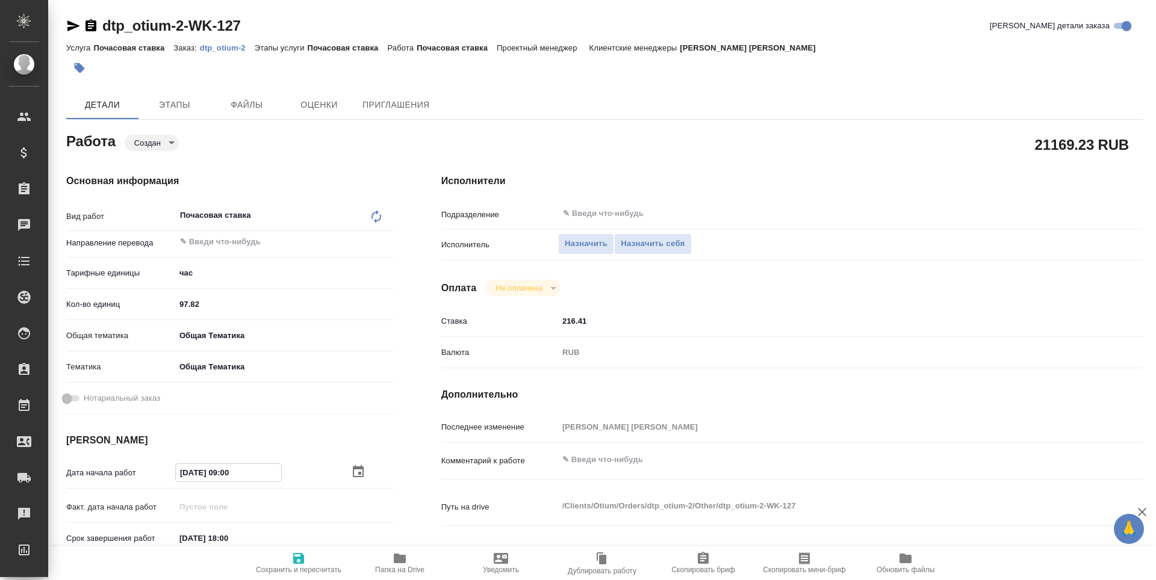
type textarea "x"
type input "14.92.0250 90:0_"
type textarea "x"
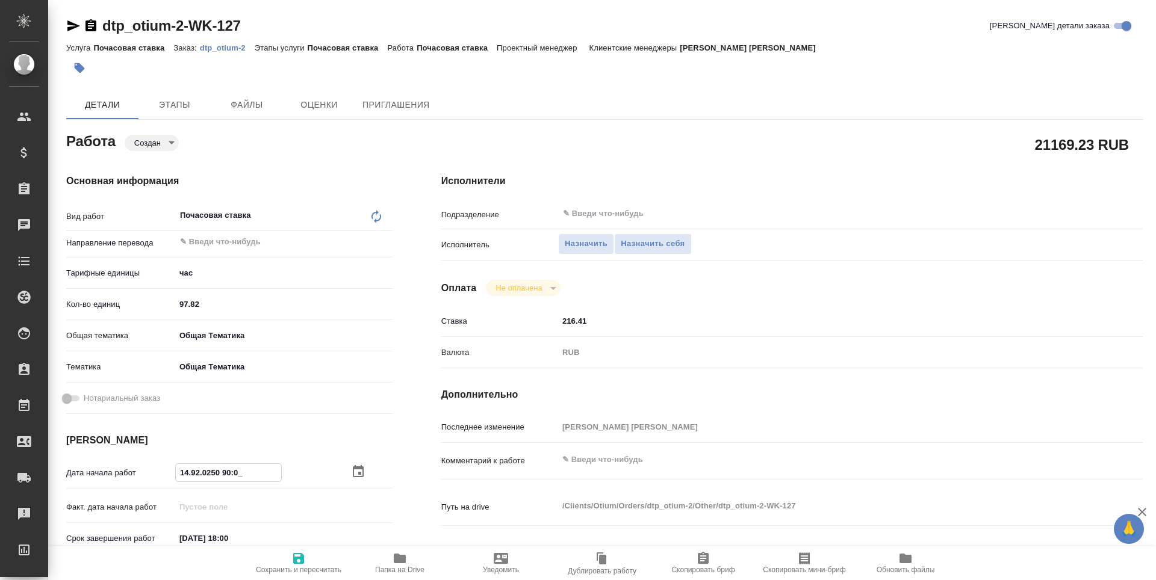
type textarea "x"
type input "14.19.2025 09:00"
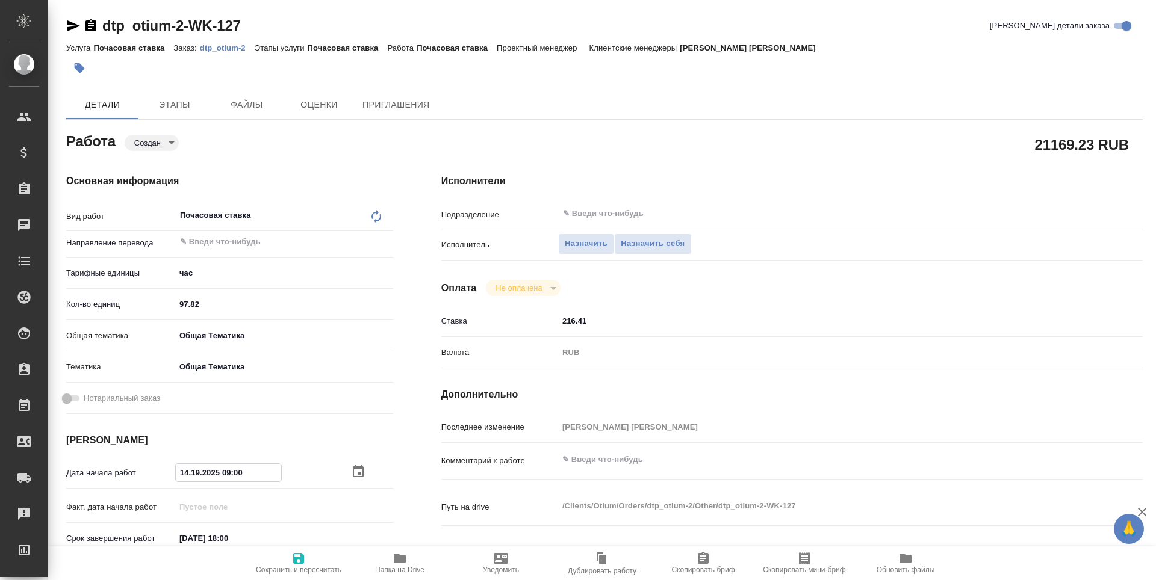
type textarea "x"
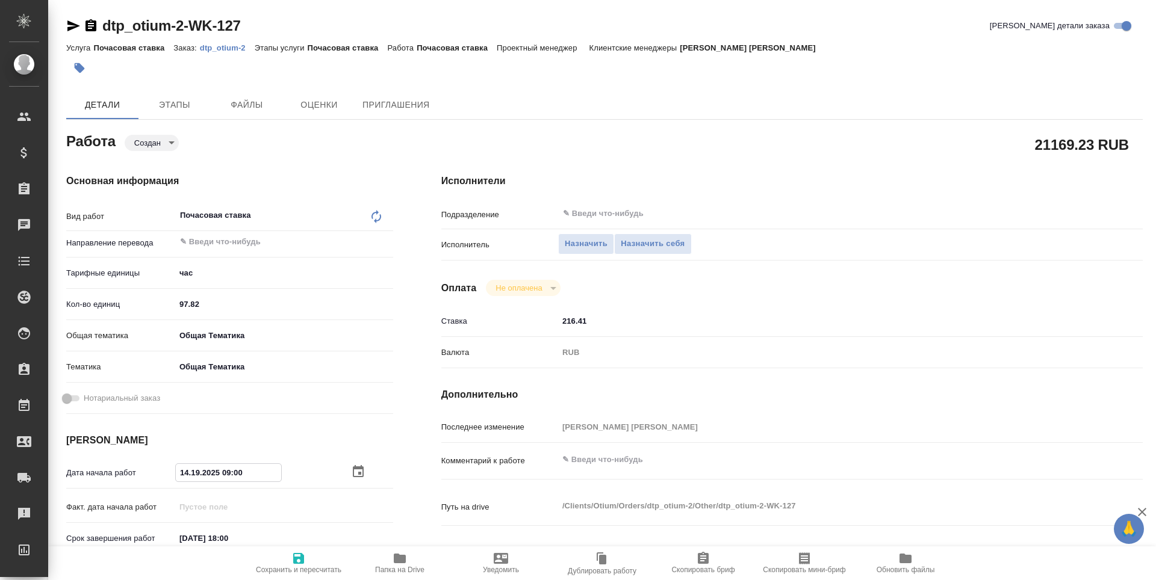
type input "14.10.9202 50:90"
type textarea "x"
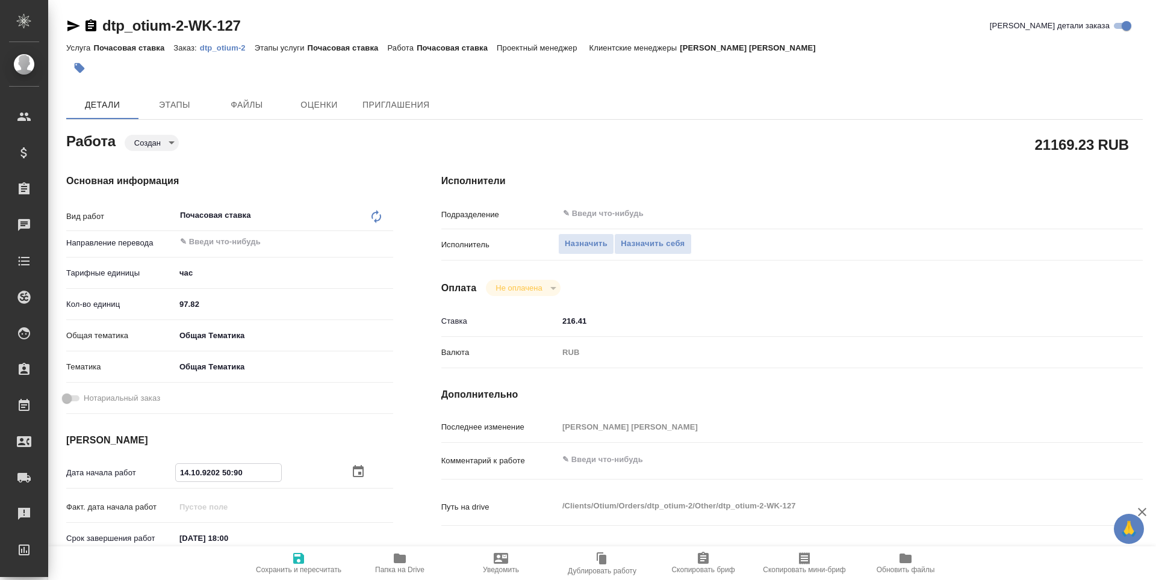
type textarea "x"
click at [203, 472] on input "14.10.9202 50:90" at bounding box center [228, 472] width 105 height 17
type input "14.10.2025 09:0_"
type textarea "x"
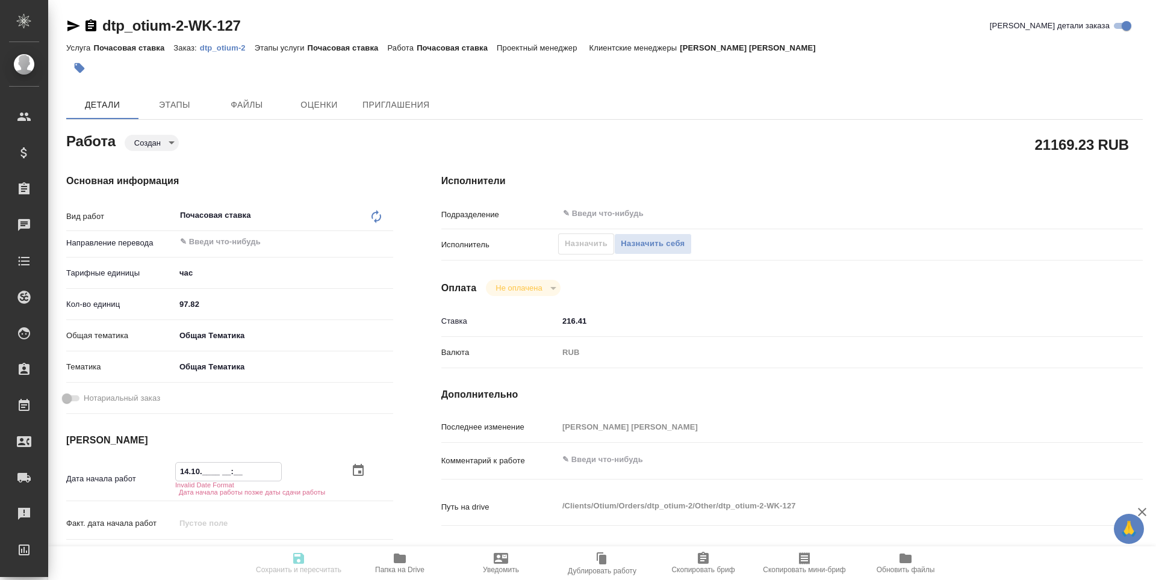
click at [361, 472] on icon "button" at bounding box center [358, 471] width 14 height 14
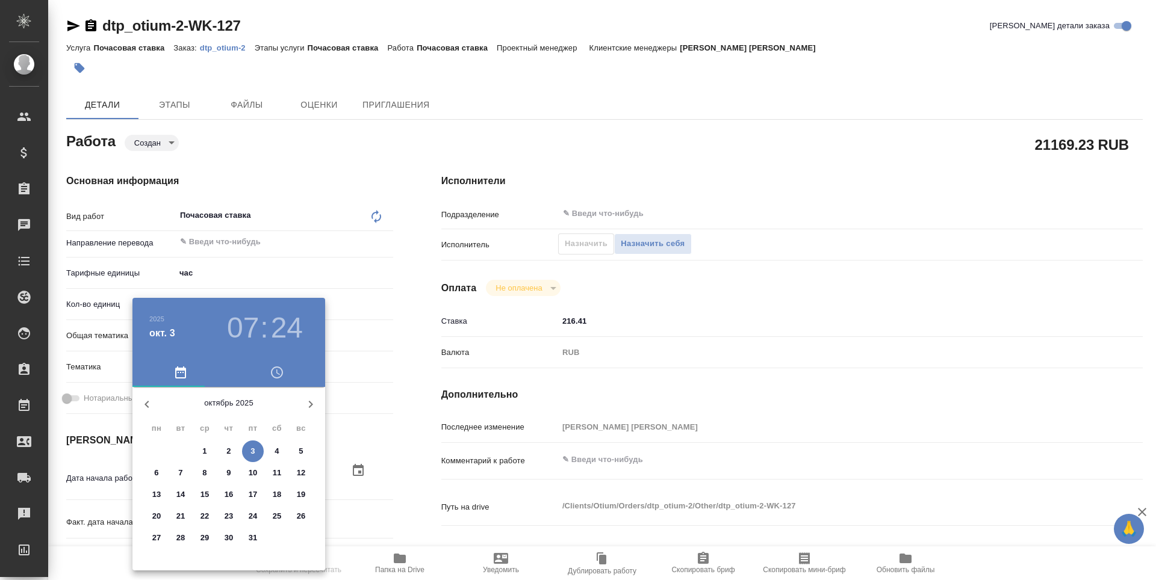
click at [179, 499] on p "14" at bounding box center [180, 495] width 9 height 12
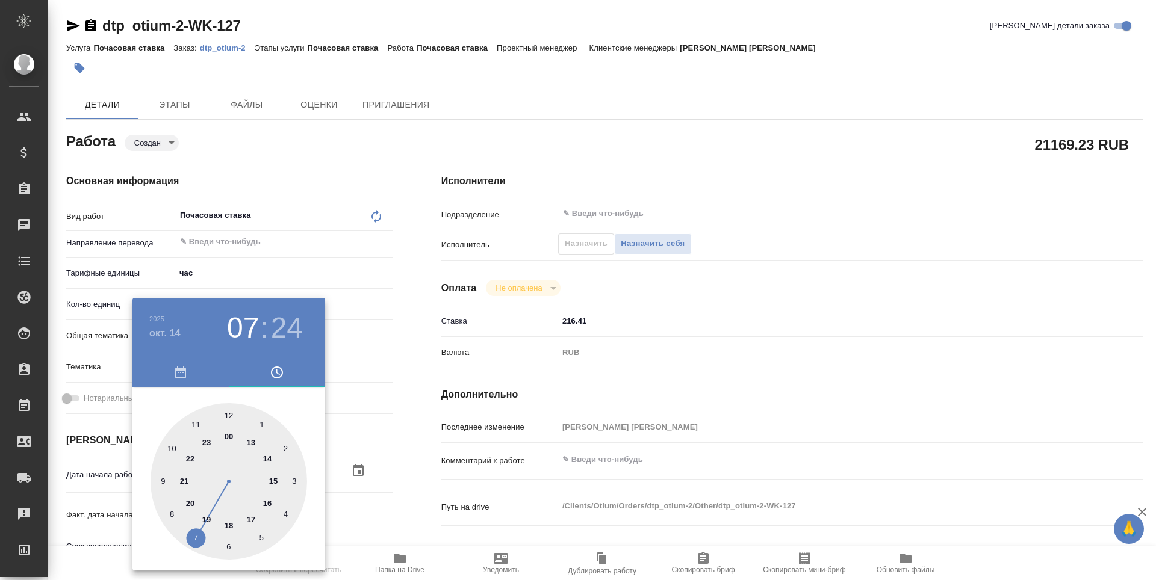
click at [158, 480] on div at bounding box center [229, 481] width 157 height 157
click at [228, 416] on div at bounding box center [229, 481] width 157 height 157
click at [370, 494] on div at bounding box center [578, 290] width 1156 height 580
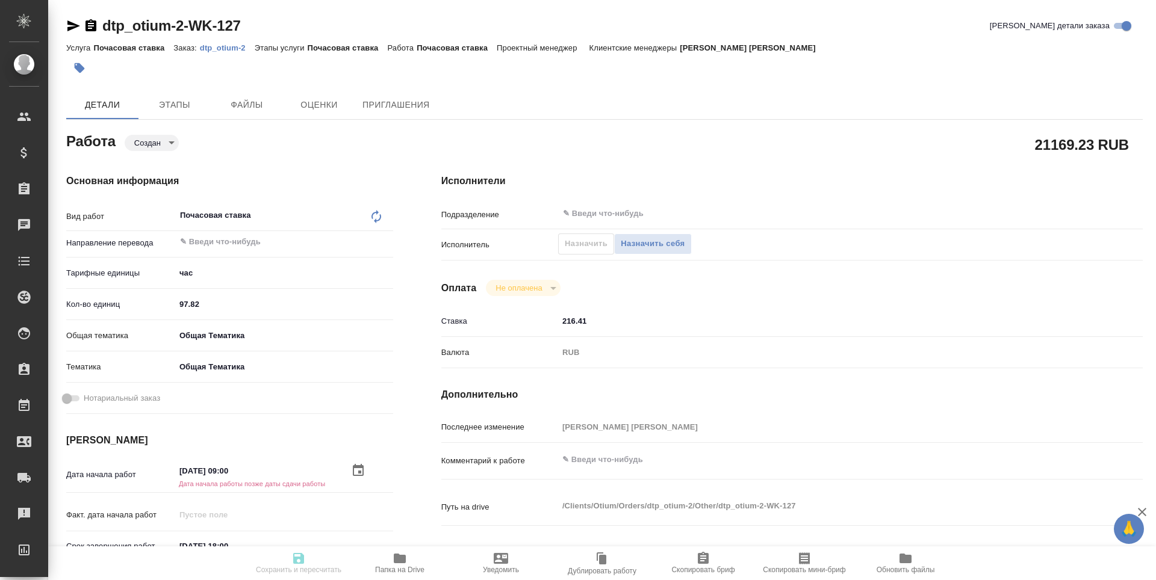
scroll to position [181, 0]
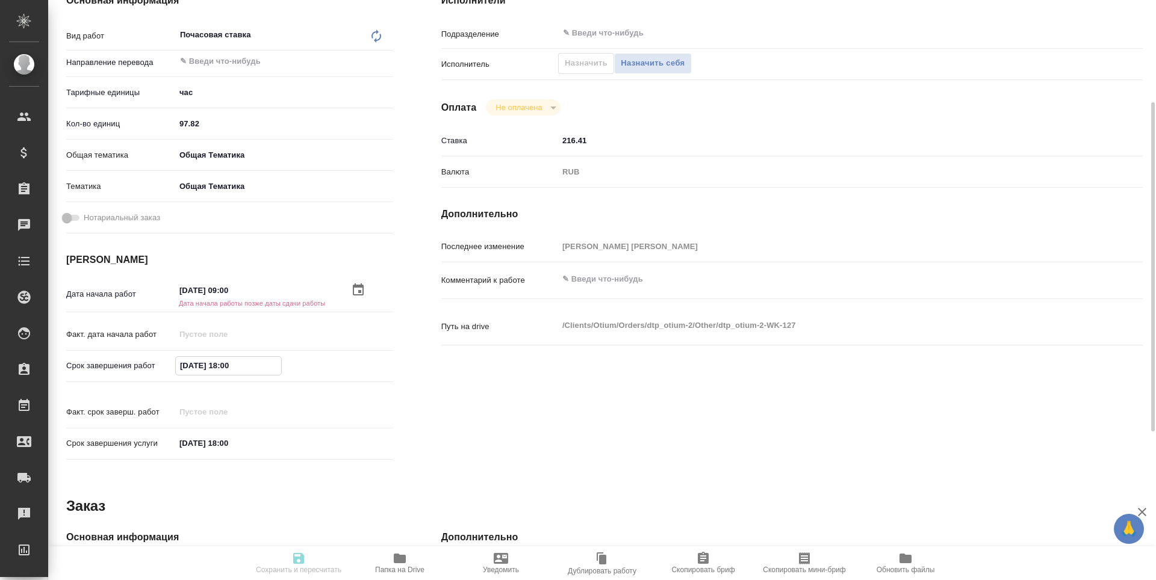
click at [212, 361] on input "26.09.2025 18:00" at bounding box center [228, 365] width 105 height 17
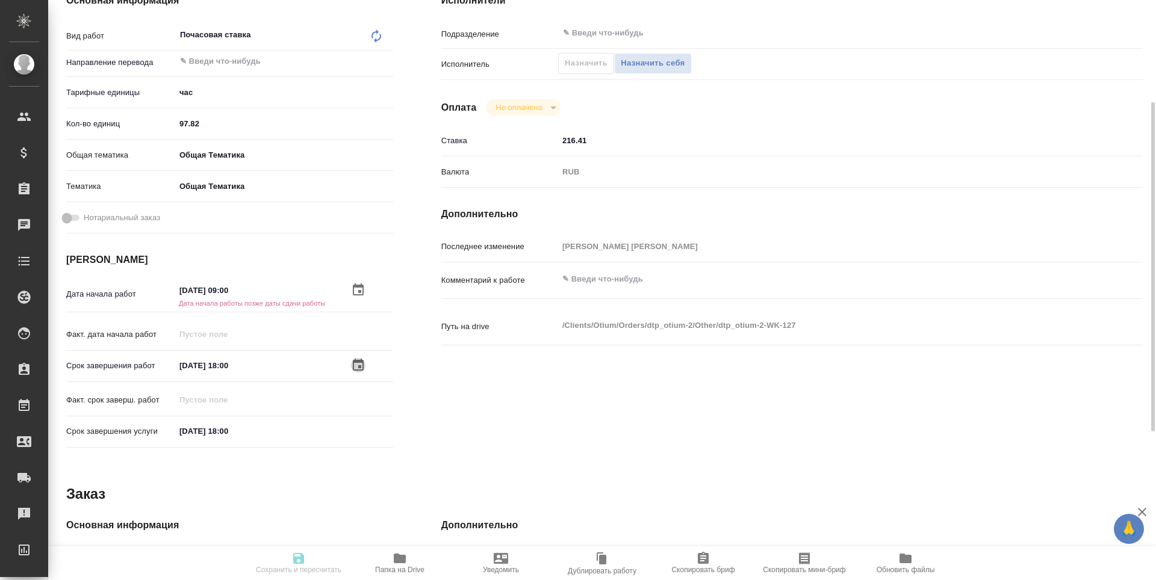
click at [360, 365] on icon "button" at bounding box center [358, 365] width 14 height 14
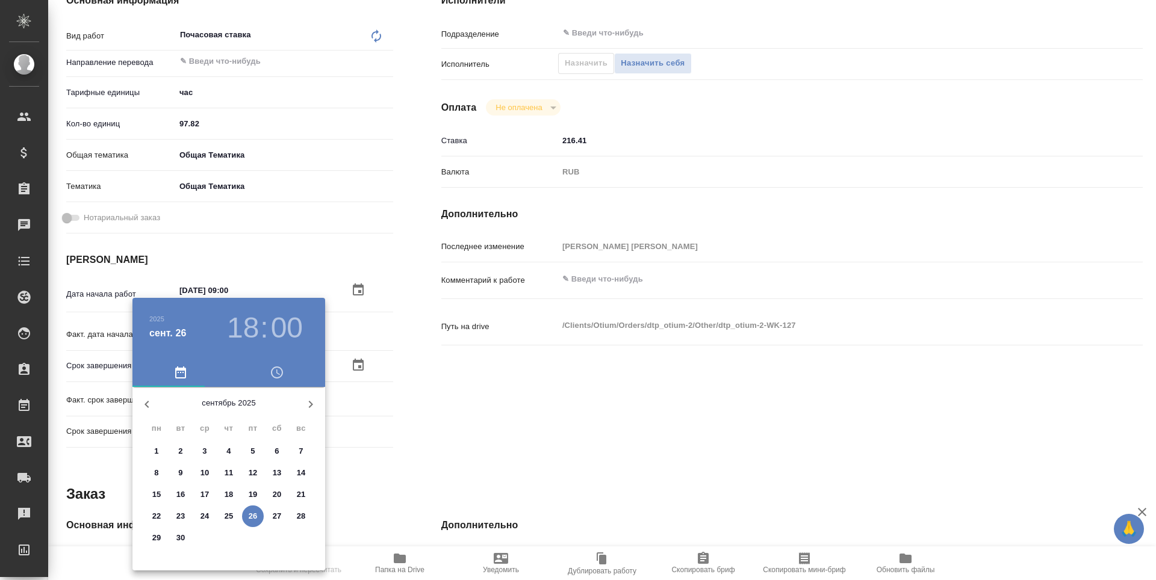
click at [308, 409] on icon "button" at bounding box center [310, 404] width 14 height 14
click at [181, 541] on p "28" at bounding box center [180, 538] width 9 height 12
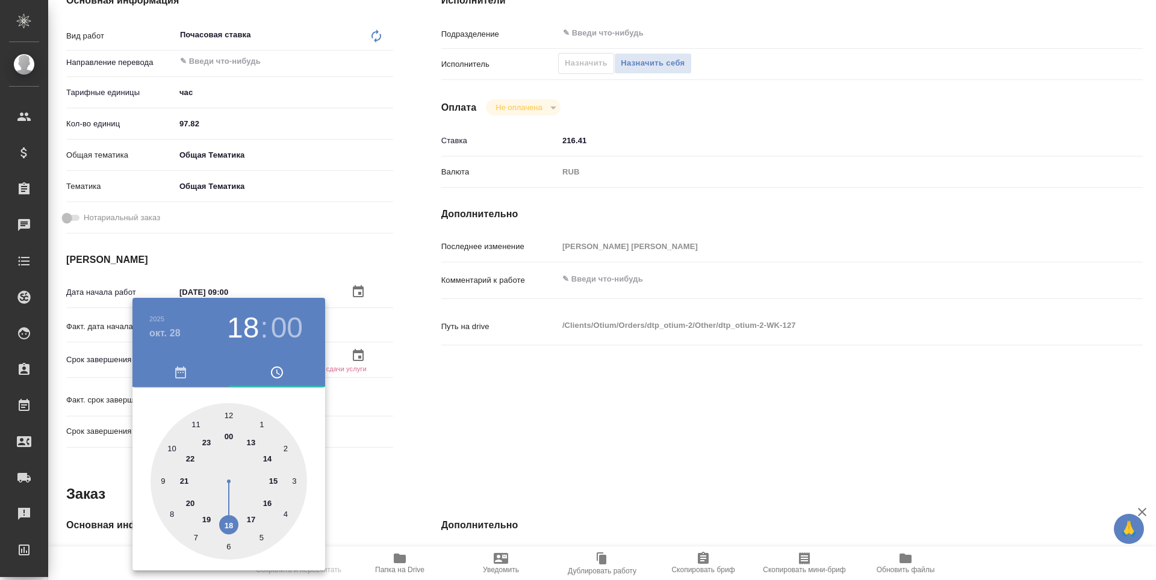
click at [423, 483] on div at bounding box center [578, 290] width 1156 height 580
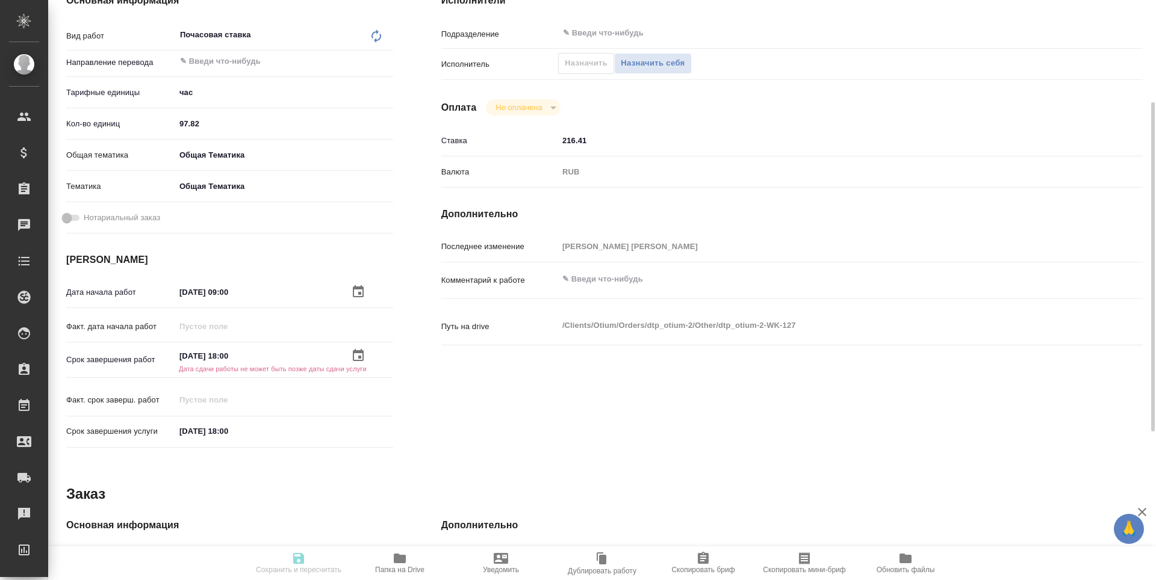
click at [219, 437] on input "12.10.2025 18:00" at bounding box center [227, 431] width 105 height 17
click at [358, 429] on icon "button" at bounding box center [358, 431] width 14 height 14
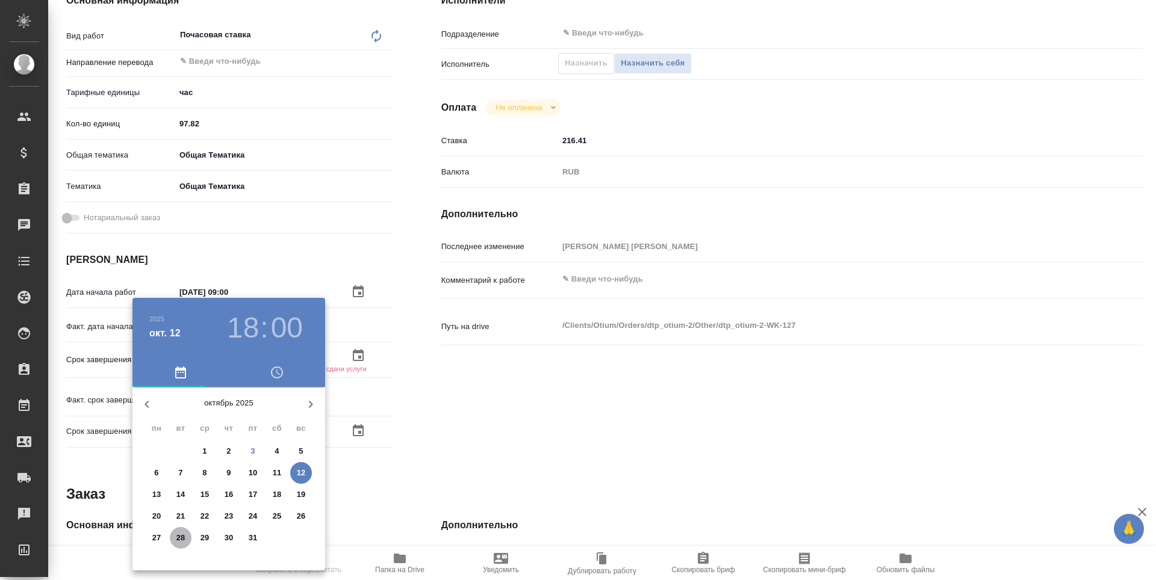
click at [185, 538] on span "28" at bounding box center [181, 538] width 22 height 12
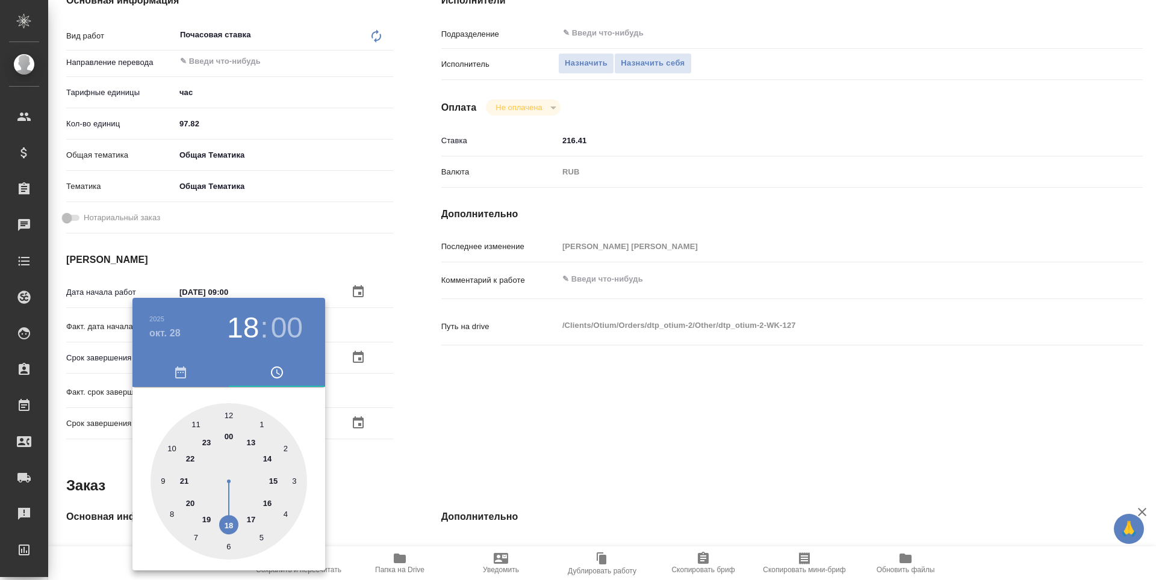
click at [432, 455] on div at bounding box center [578, 290] width 1156 height 580
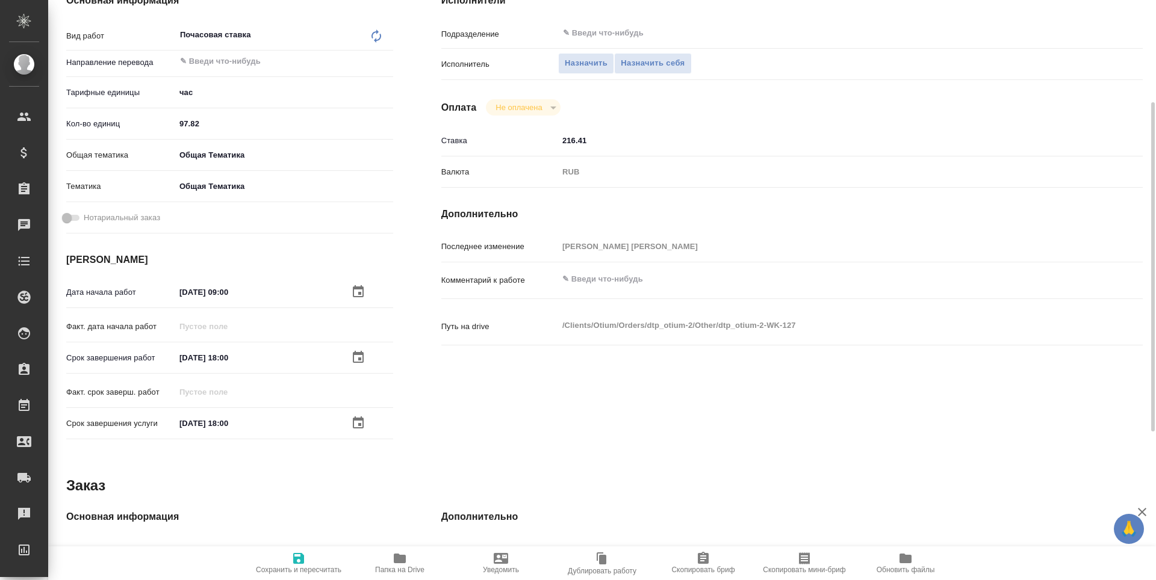
click at [315, 570] on span "Сохранить и пересчитать" at bounding box center [298, 570] width 85 height 8
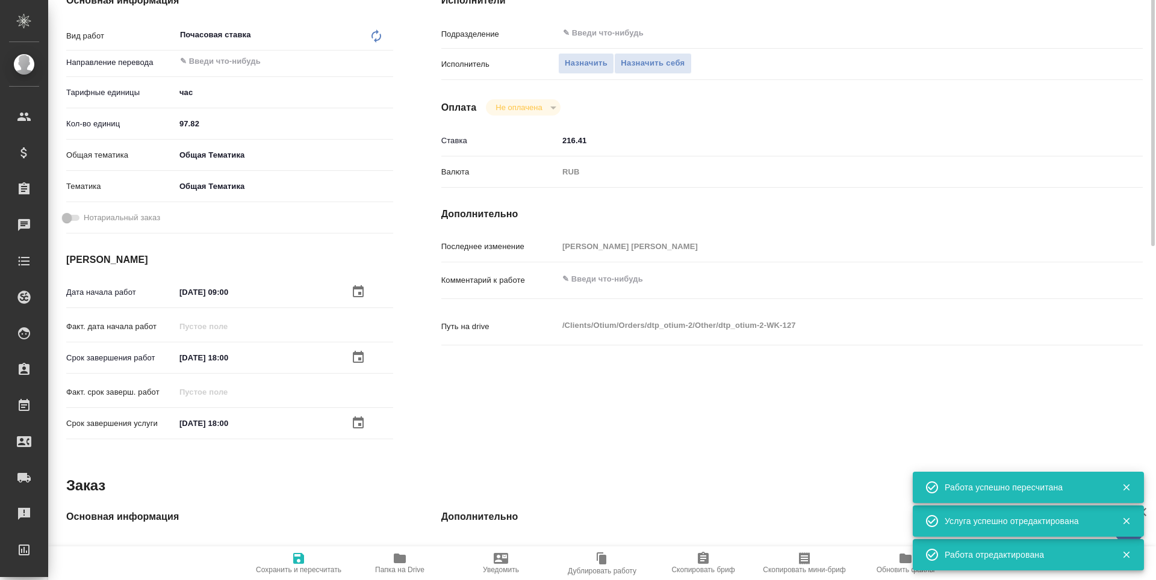
scroll to position [60, 0]
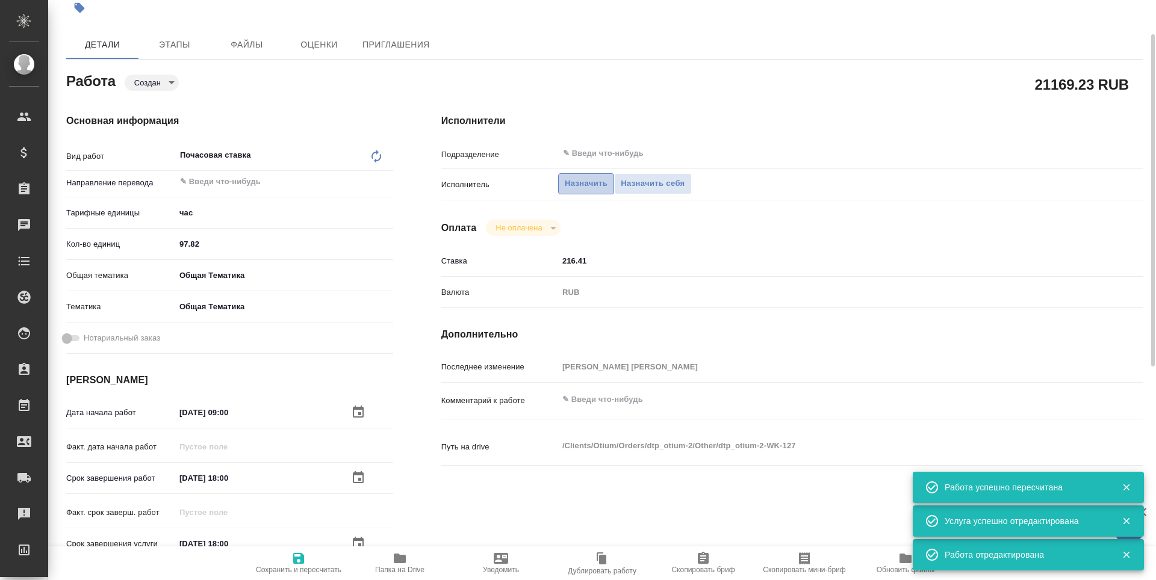
click at [575, 190] on span "Назначить" at bounding box center [586, 184] width 43 height 14
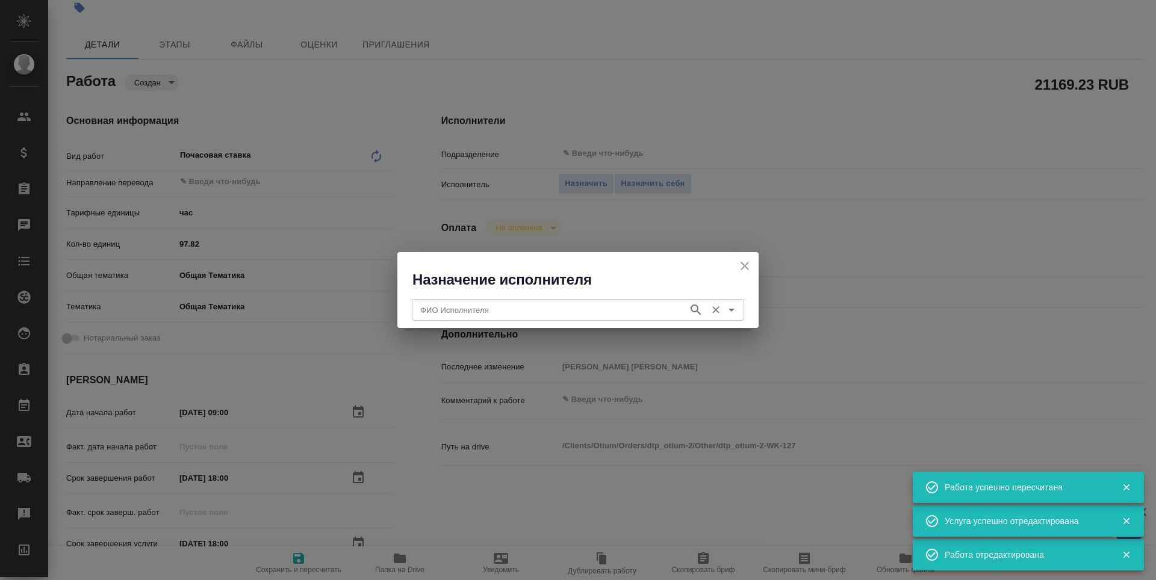
click at [504, 309] on input "ФИО Исполнителя" at bounding box center [548, 310] width 267 height 14
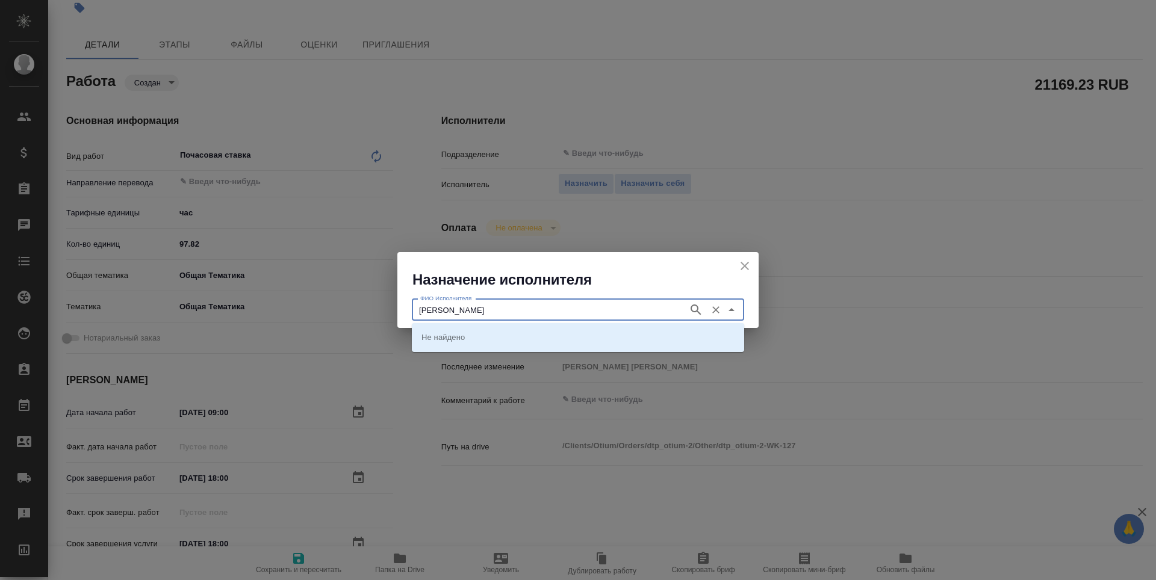
click at [692, 312] on icon "button" at bounding box center [696, 310] width 14 height 14
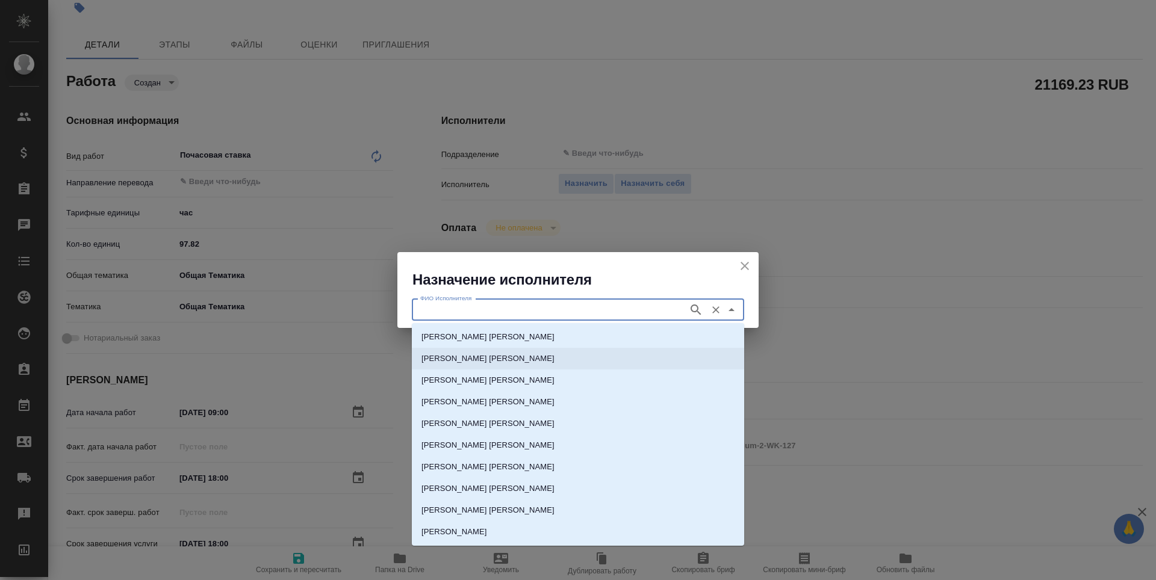
click at [673, 355] on li "[PERSON_NAME]" at bounding box center [578, 359] width 332 height 22
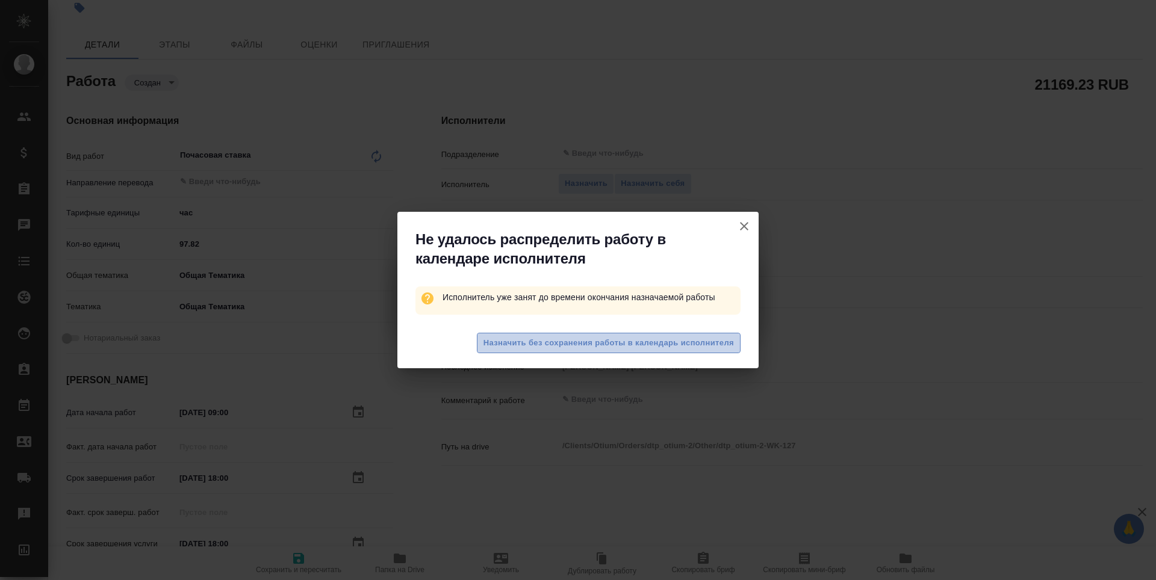
click at [655, 347] on span "Назначить без сохранения работы в календарь исполнителя" at bounding box center [608, 344] width 250 height 14
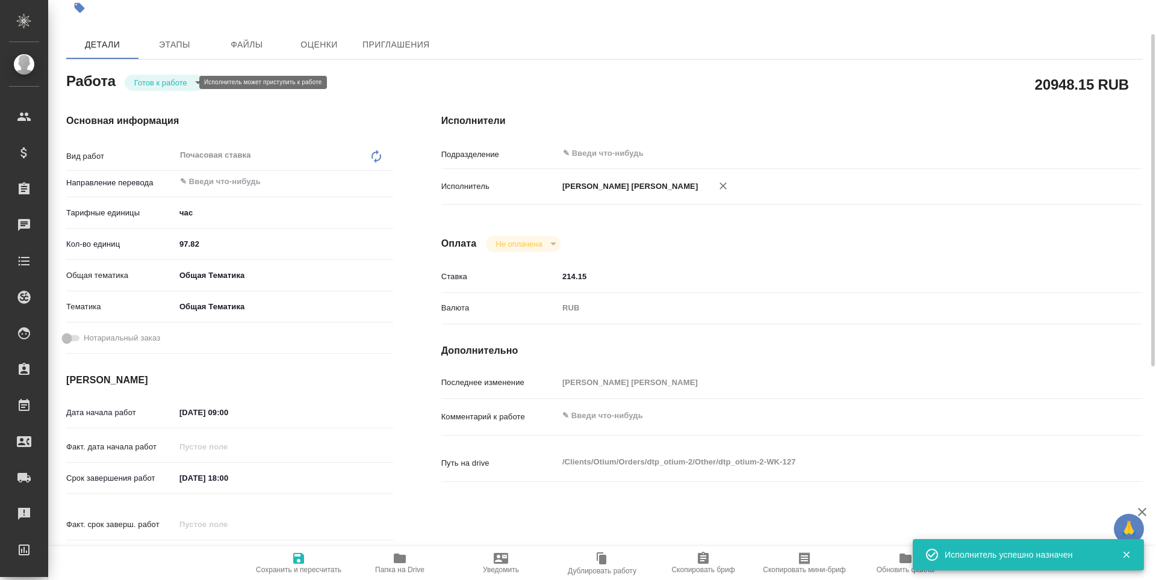
click at [163, 85] on body "🙏 .cls-1 fill:#fff; AWATERA Третьякова Наталия n.tretyakova Клиенты Спецификаци…" at bounding box center [578, 290] width 1156 height 580
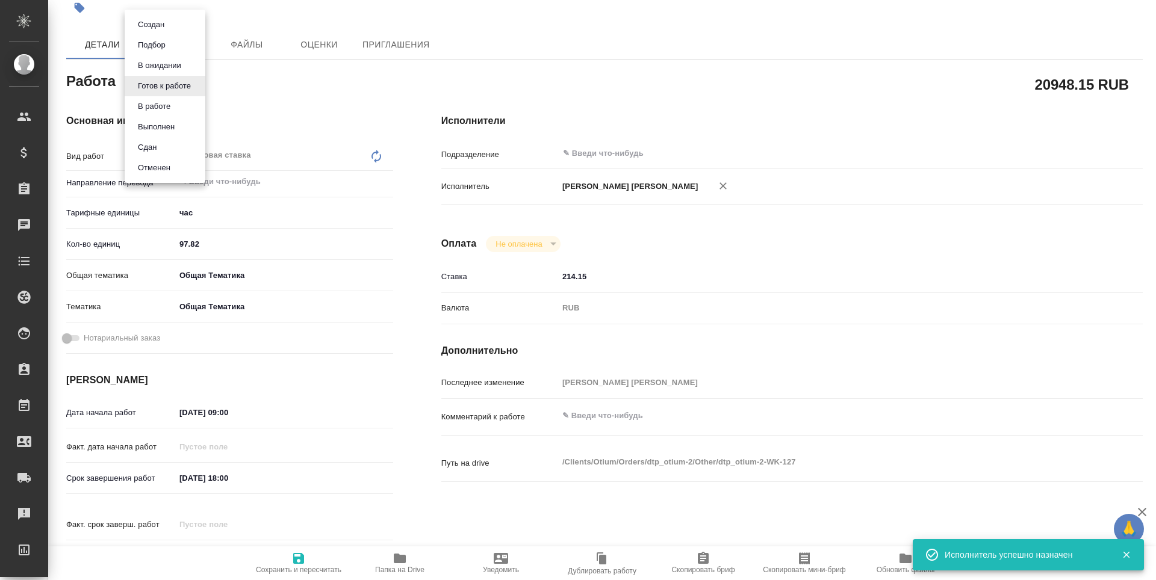
click at [157, 140] on li "Сдан" at bounding box center [165, 147] width 81 height 20
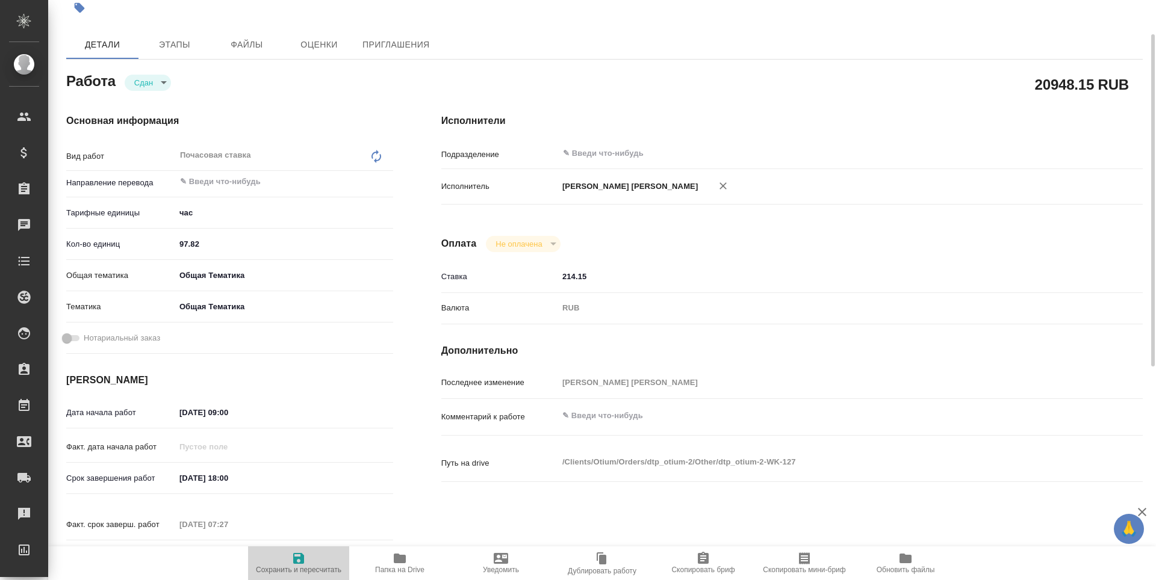
click at [326, 568] on span "Сохранить и пересчитать" at bounding box center [298, 570] width 85 height 8
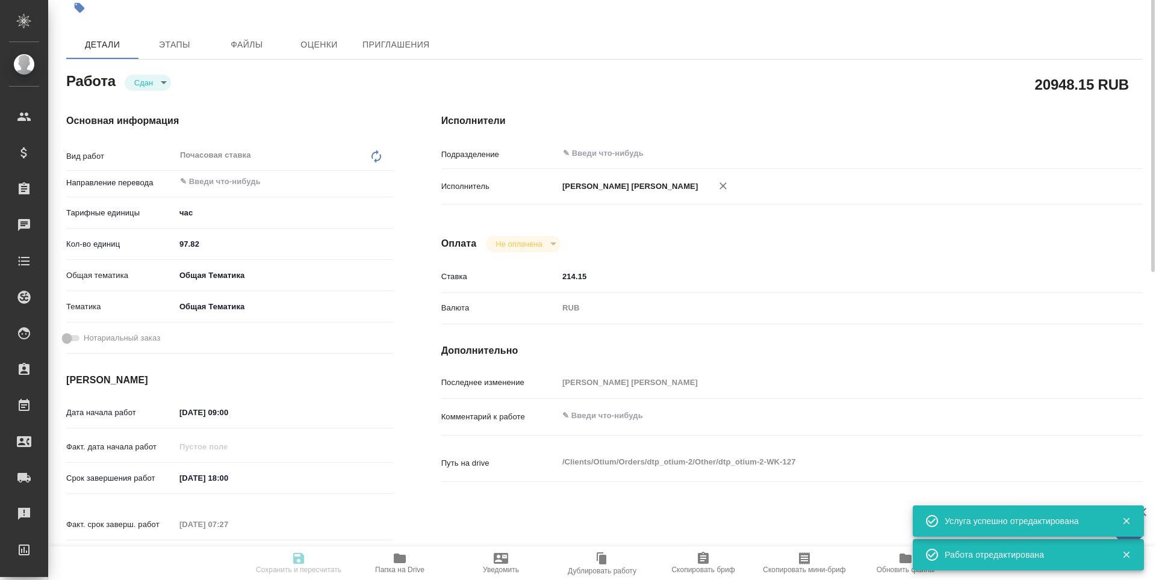
scroll to position [0, 0]
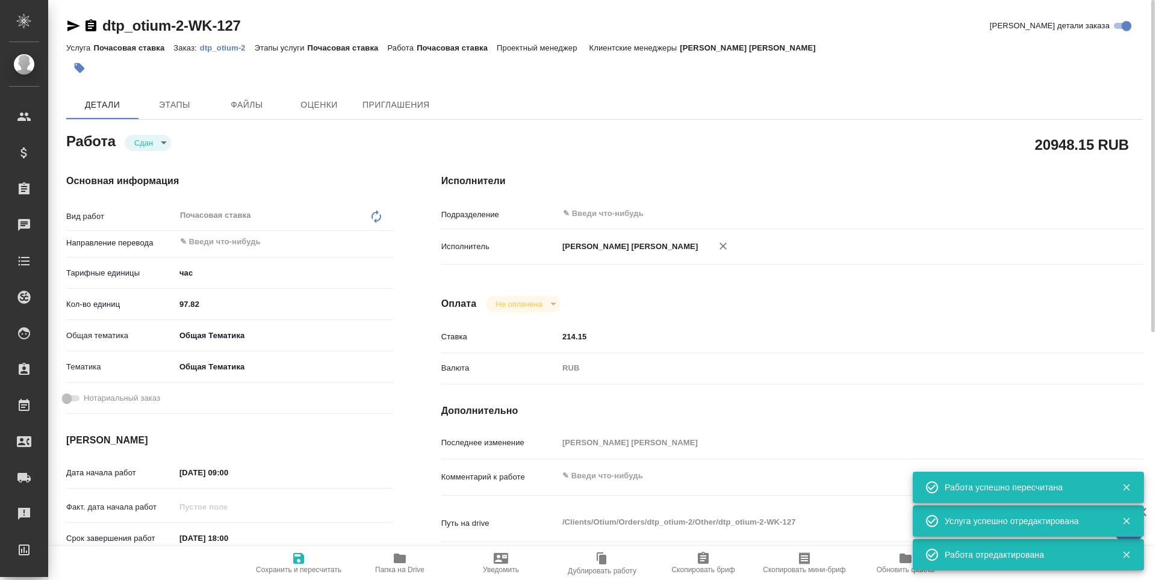
click at [73, 29] on icon "button" at bounding box center [73, 26] width 14 height 14
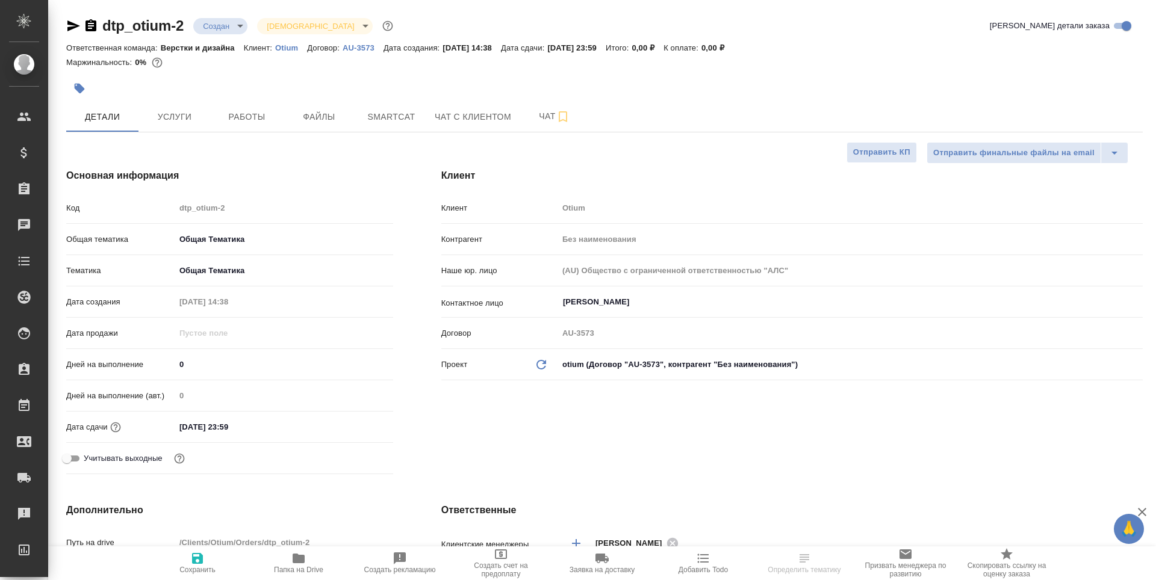
select select "RU"
click at [235, 108] on button "Работы" at bounding box center [247, 117] width 72 height 30
select select "RU"
type textarea "x"
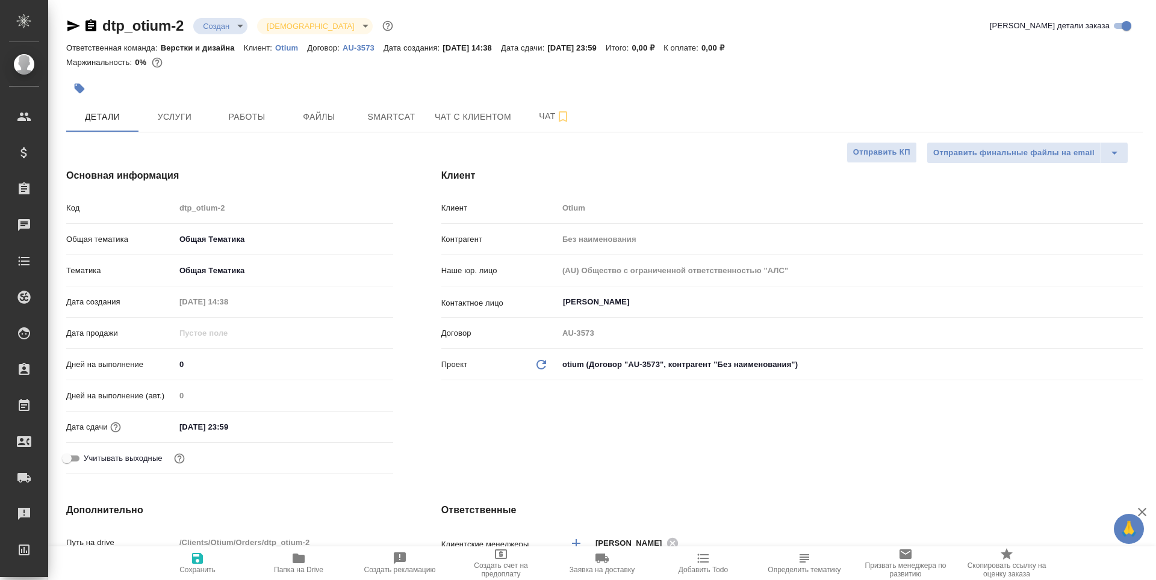
type textarea "x"
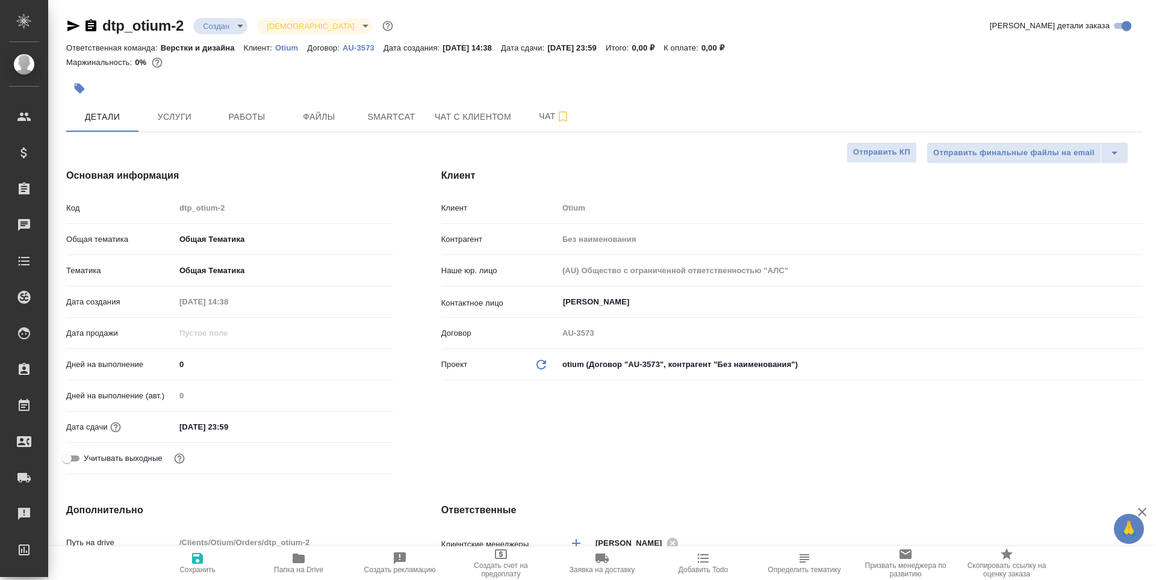
type textarea "x"
